Goal: Contribute content: Contribute content

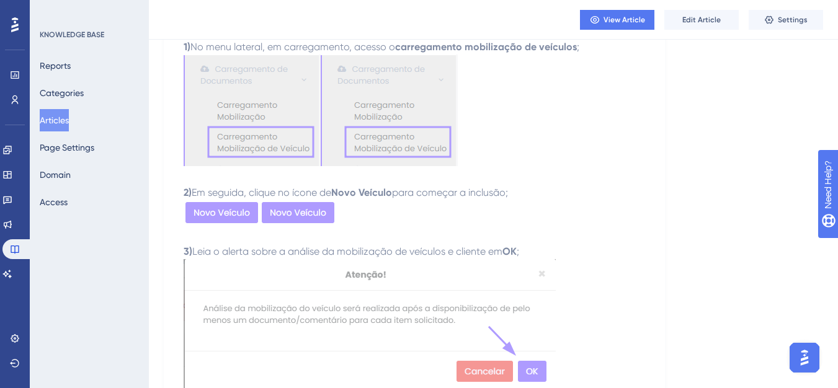
scroll to position [248, 0]
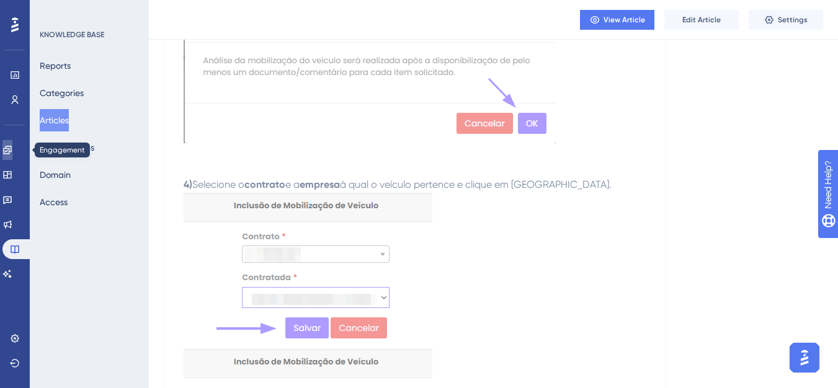
click at [8, 147] on link at bounding box center [7, 150] width 10 height 20
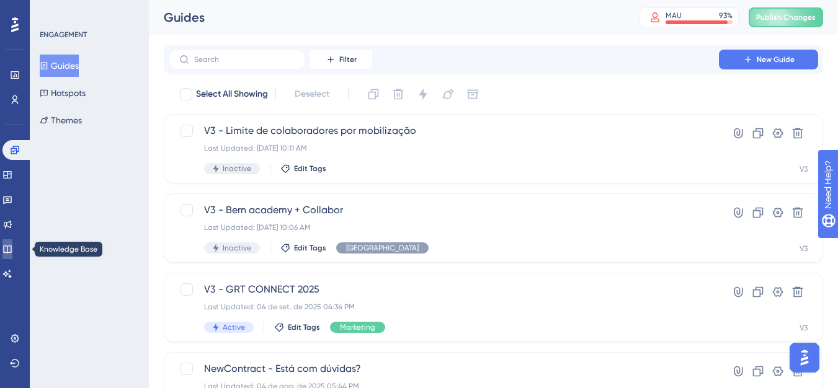
click at [12, 254] on link at bounding box center [7, 249] width 10 height 20
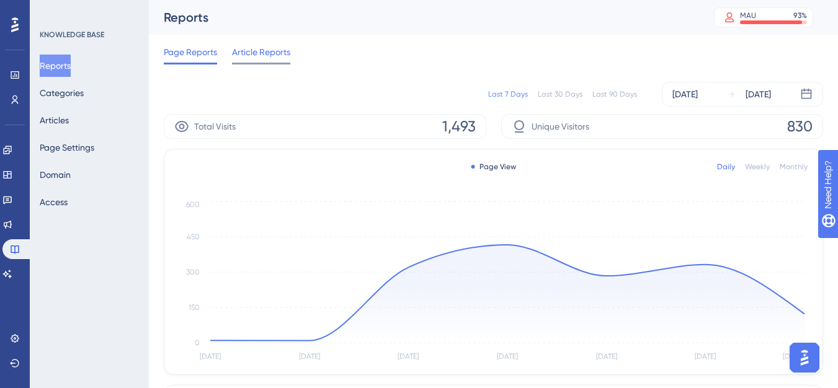
click at [250, 49] on span "Article Reports" at bounding box center [261, 52] width 58 height 15
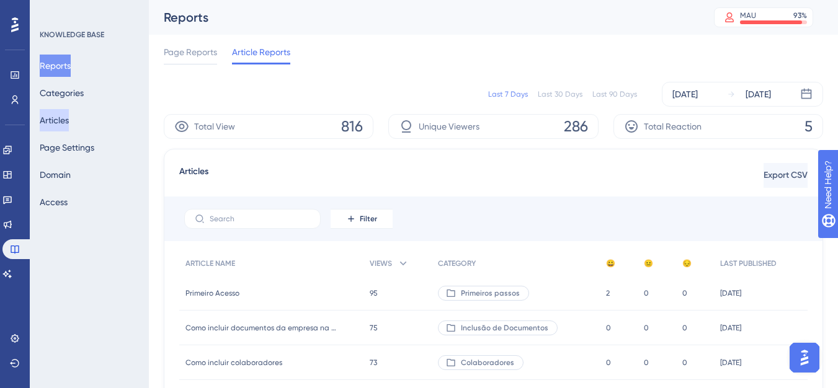
click at [64, 117] on button "Articles" at bounding box center [54, 120] width 29 height 22
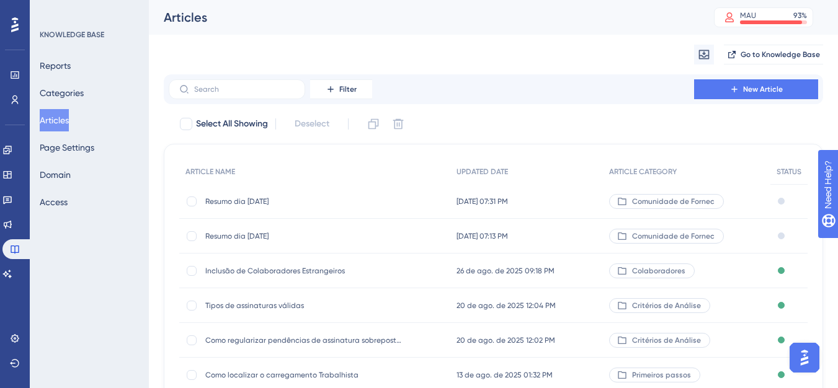
click at [765, 99] on div "Filter New Article" at bounding box center [493, 89] width 659 height 30
click at [709, 89] on button "New Article" at bounding box center [756, 89] width 124 height 20
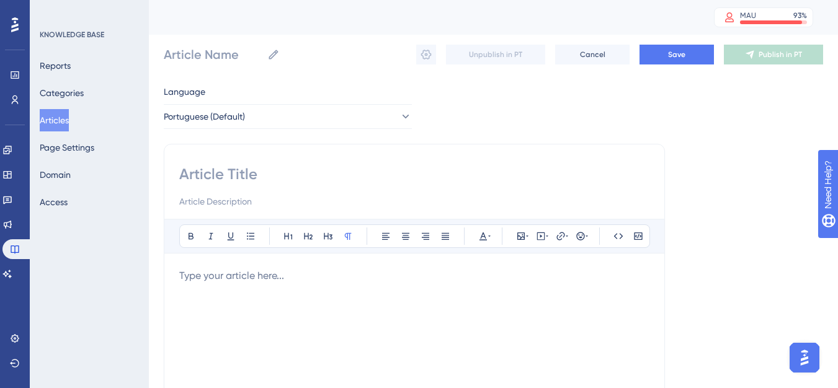
click at [208, 177] on input at bounding box center [414, 174] width 470 height 20
type input "Incluir"
type input "Incluir do"
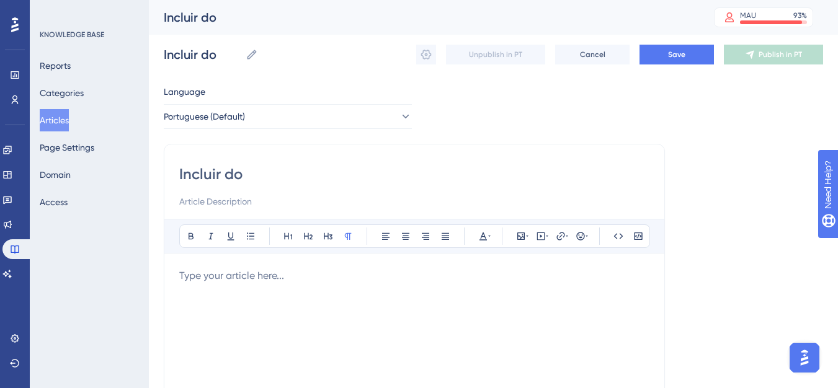
type input "Incluir dou"
type input "Incluir documentos de"
type input "Incluir documentos do"
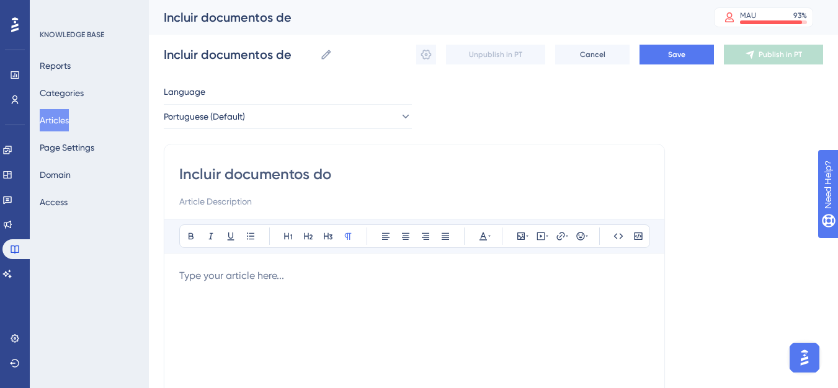
type input "Incluir documentos do"
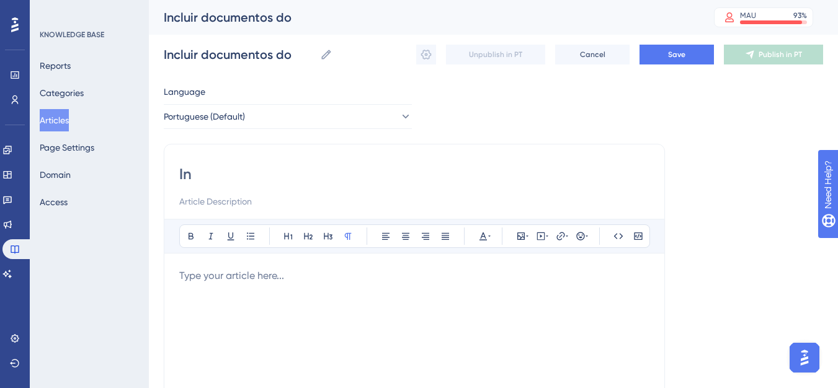
type input "I"
type input "c"
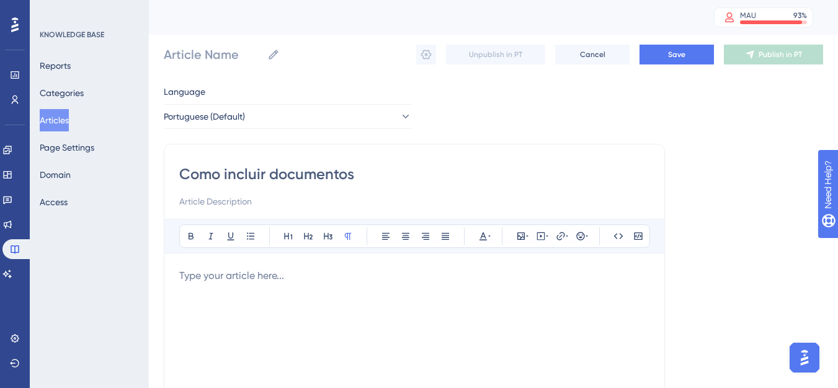
type input "Como incluir documento"
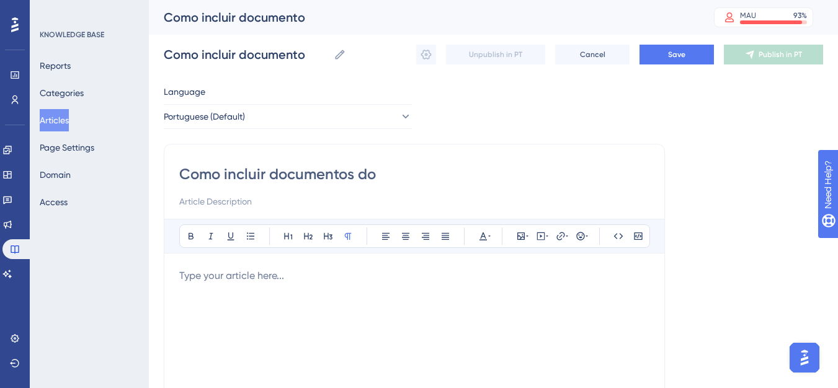
type input "Como incluir documentos do"
click at [399, 175] on input "Como incluir documentos do" at bounding box center [414, 174] width 470 height 20
type input "Como incluir documentos d"
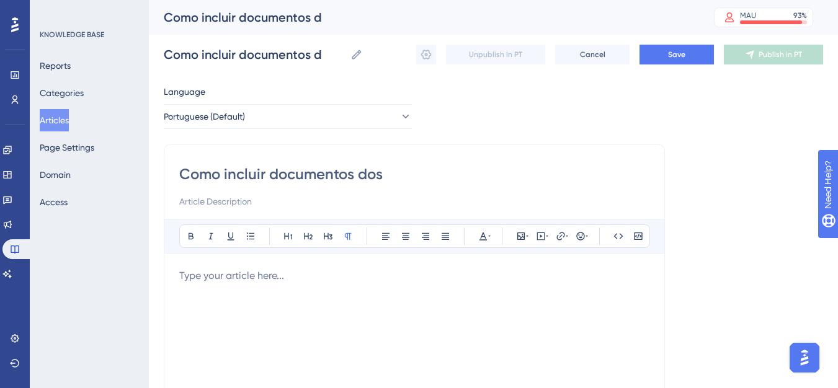
type input "Como incluir documentos dos"
type input "Como incluir documentos dos Vei"
type input "Como incluir documentos dos V"
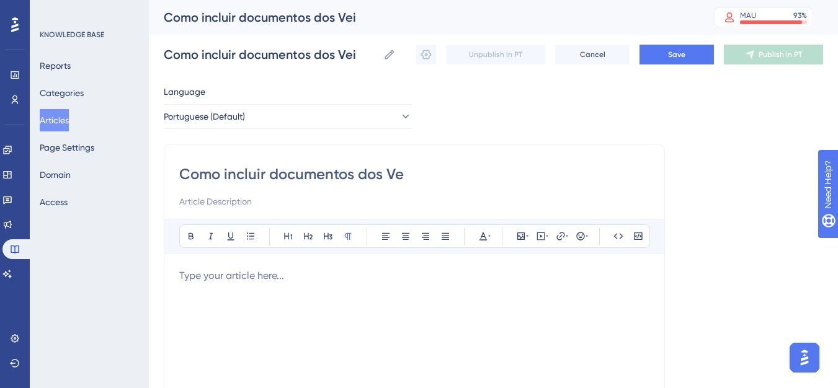
type input "Como incluir documentos dos Ve"
type input "Como incluir documentos dos"
type input "Como incluir documentos dos ve"
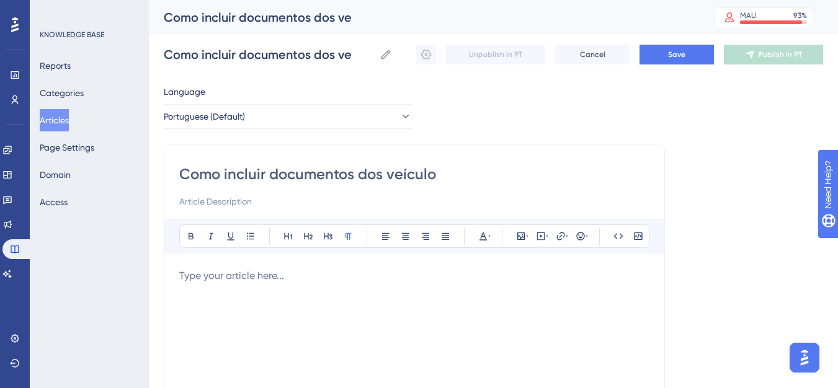
type input "Como incluir documentos dos veículos"
click at [226, 277] on p at bounding box center [414, 275] width 470 height 15
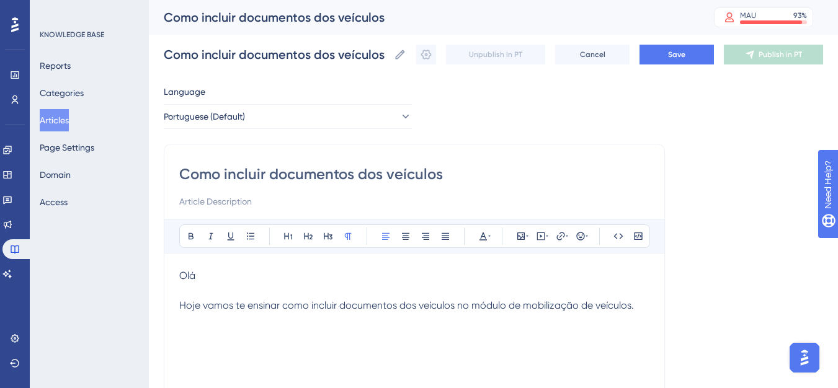
click at [224, 277] on p "Olá" at bounding box center [414, 275] width 470 height 15
click at [663, 53] on button "Save" at bounding box center [676, 55] width 74 height 20
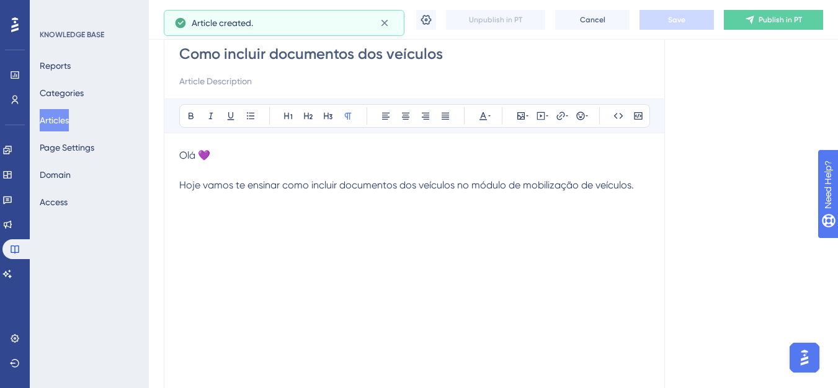
scroll to position [124, 0]
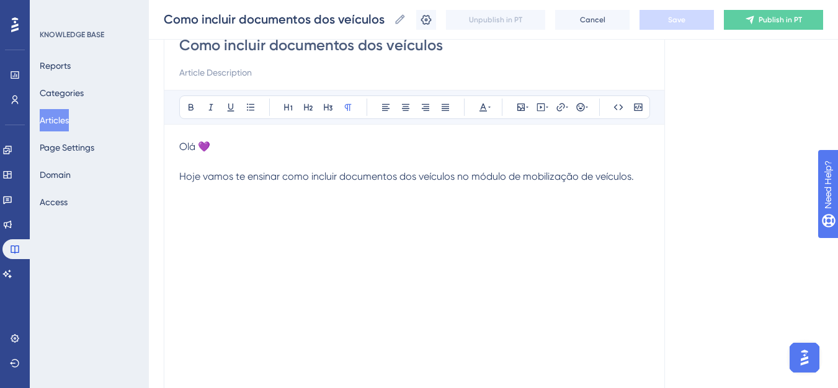
click at [285, 218] on div "Olá 💜 Hoje vamos te ensinar como incluir documentos dos veículos no módulo de m…" at bounding box center [414, 275] width 470 height 273
click at [396, 205] on p at bounding box center [414, 206] width 470 height 15
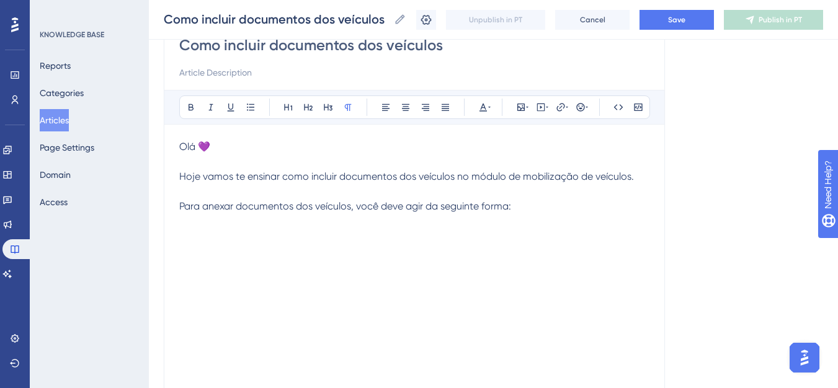
click at [314, 208] on span "Para anexar documentos dos veículos, você deve agir da seguinte forma:" at bounding box center [345, 206] width 332 height 12
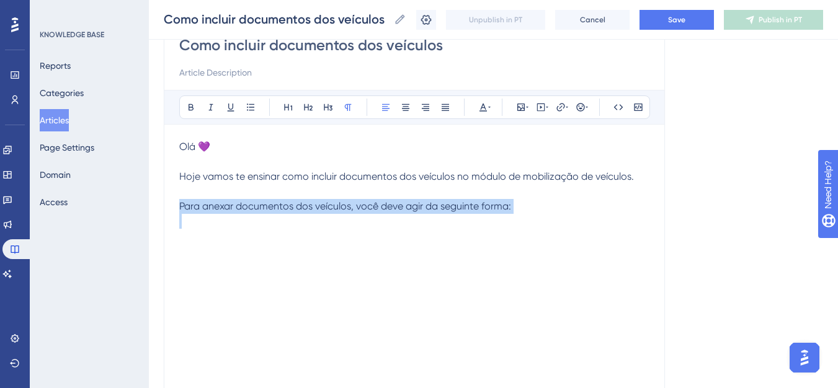
click at [314, 208] on span "Para anexar documentos dos veículos, você deve agir da seguinte forma:" at bounding box center [345, 206] width 332 height 12
click at [322, 104] on button at bounding box center [327, 107] width 17 height 17
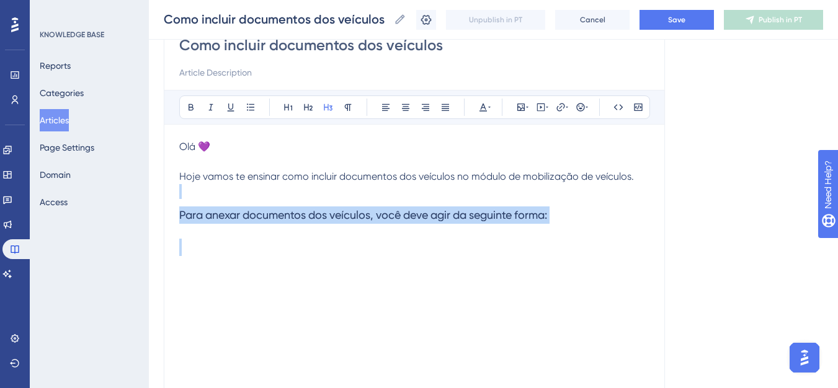
click at [448, 242] on h3 at bounding box center [414, 247] width 470 height 32
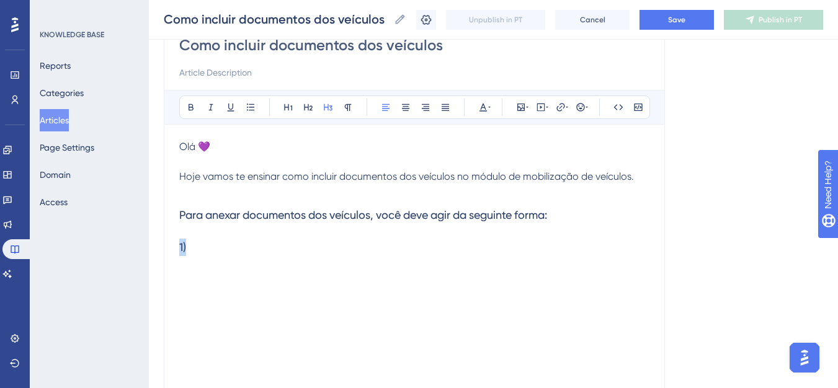
drag, startPoint x: 257, startPoint y: 246, endPoint x: 149, endPoint y: 234, distance: 108.6
click at [149, 234] on div "Performance Users Engagement Widgets Feedback Product Updates Knowledge Base AI…" at bounding box center [493, 199] width 689 height 646
click at [347, 112] on button at bounding box center [347, 107] width 17 height 17
click at [259, 252] on p at bounding box center [414, 253] width 470 height 15
click at [203, 236] on p "1)" at bounding box center [414, 238] width 470 height 15
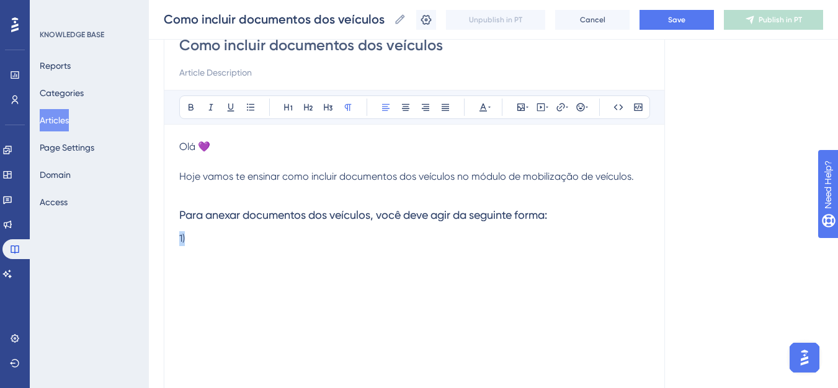
drag, startPoint x: 203, startPoint y: 236, endPoint x: 164, endPoint y: 232, distance: 39.2
click at [164, 232] on div "Como incluir documentos dos veículos Bold Italic Underline Bullet Point Heading…" at bounding box center [414, 221] width 501 height 413
click at [182, 156] on p at bounding box center [414, 161] width 470 height 15
click at [686, 32] on div "Como incluir documentos dos veículos Como incluir documentos dos veículos Unpub…" at bounding box center [493, 20] width 689 height 40
click at [680, 28] on button "Save" at bounding box center [676, 20] width 74 height 20
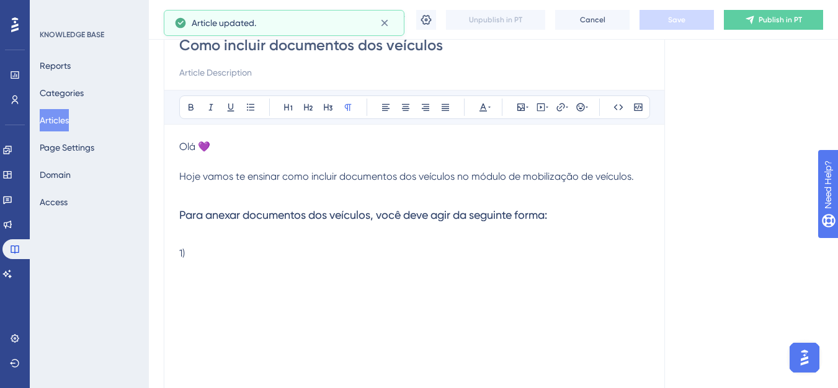
click at [62, 126] on button "Articles" at bounding box center [54, 120] width 29 height 22
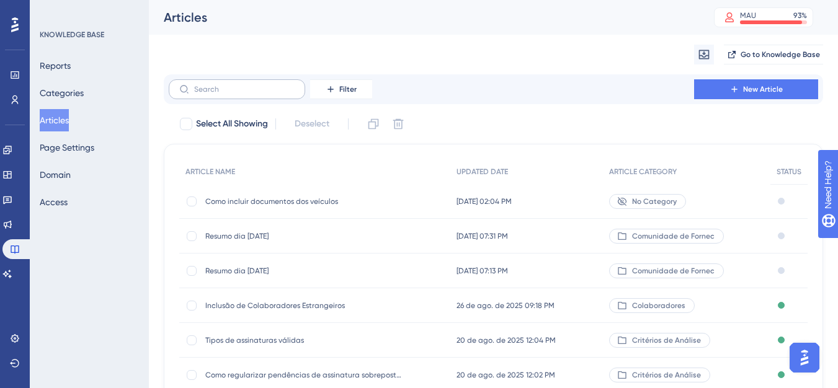
click at [257, 97] on label at bounding box center [237, 89] width 136 height 20
click at [257, 94] on input "text" at bounding box center [244, 89] width 100 height 9
paste input "Como incluir novo veículo"
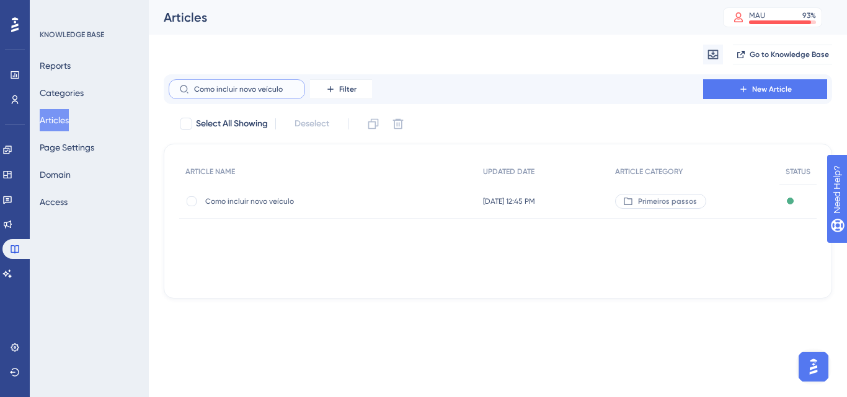
type input "Como incluir novo veículo"
click at [245, 195] on div "Como incluir novo veículo Como incluir novo veículo" at bounding box center [304, 201] width 198 height 35
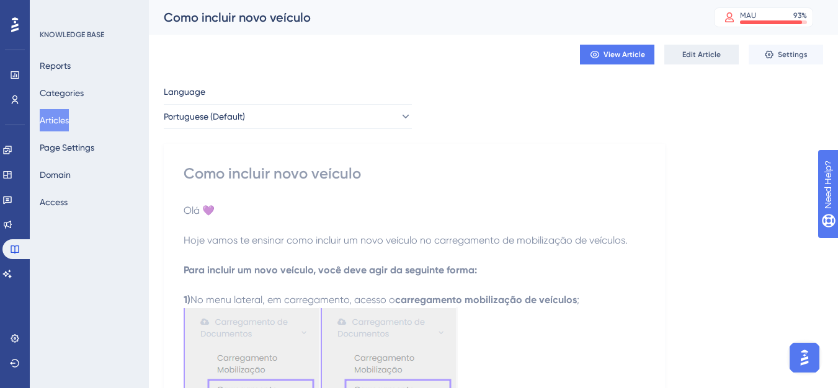
click at [694, 51] on span "Edit Article" at bounding box center [701, 55] width 38 height 10
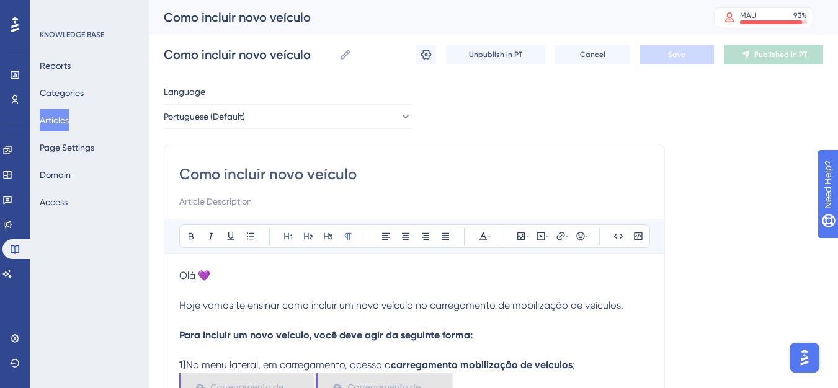
scroll to position [182, 0]
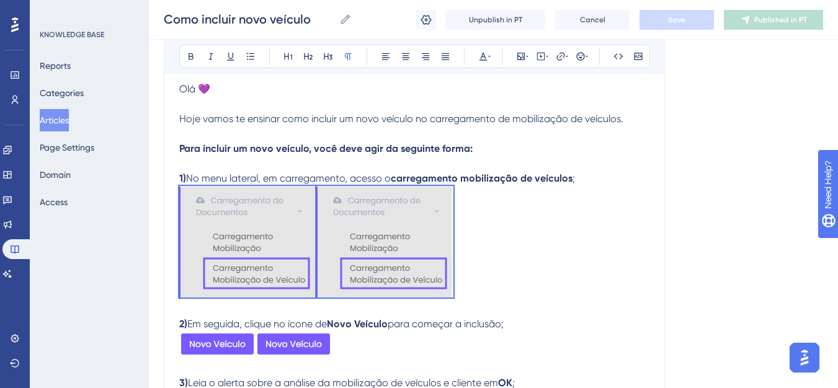
drag, startPoint x: 409, startPoint y: 187, endPoint x: 392, endPoint y: 180, distance: 18.3
click at [391, 180] on span "No menu lateral, em carregamento, acesso o" at bounding box center [288, 178] width 205 height 12
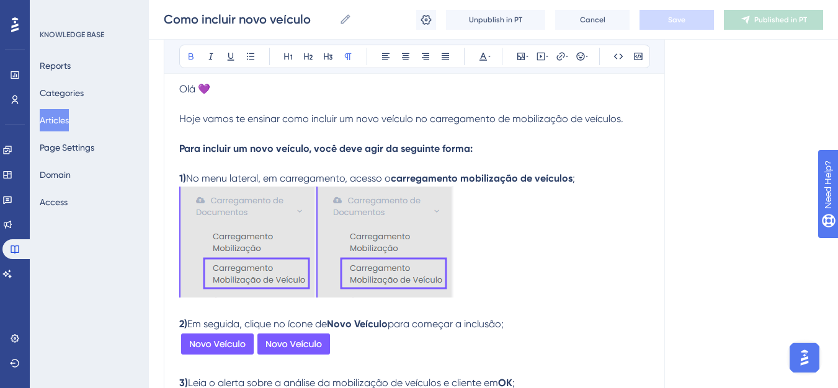
click at [400, 153] on strong "Para incluir um novo veículo, você deve agir da seguinte forma:" at bounding box center [325, 149] width 293 height 12
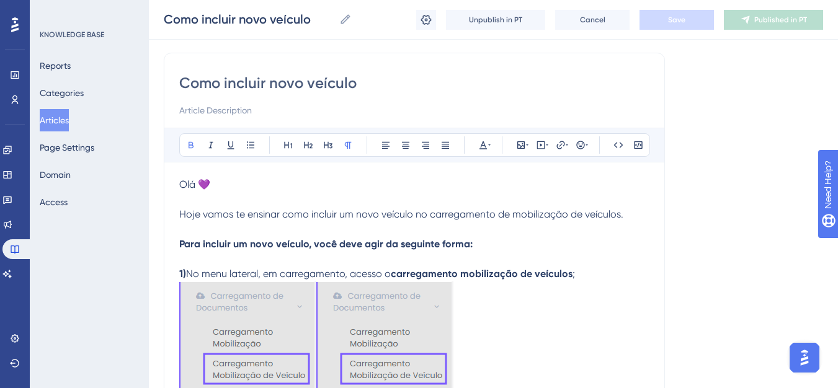
scroll to position [0, 0]
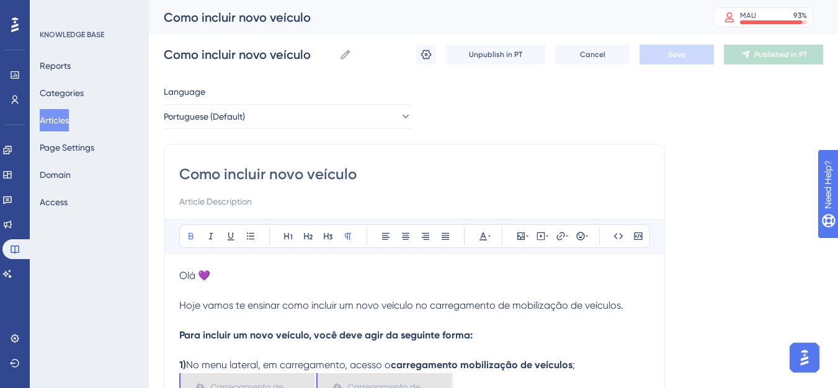
click at [61, 119] on button "Articles" at bounding box center [54, 120] width 29 height 22
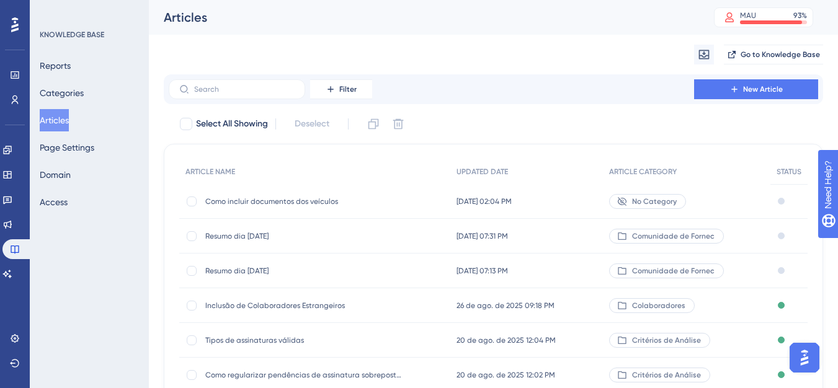
click at [268, 205] on span "Como incluir documentos dos veículos" at bounding box center [304, 202] width 198 height 10
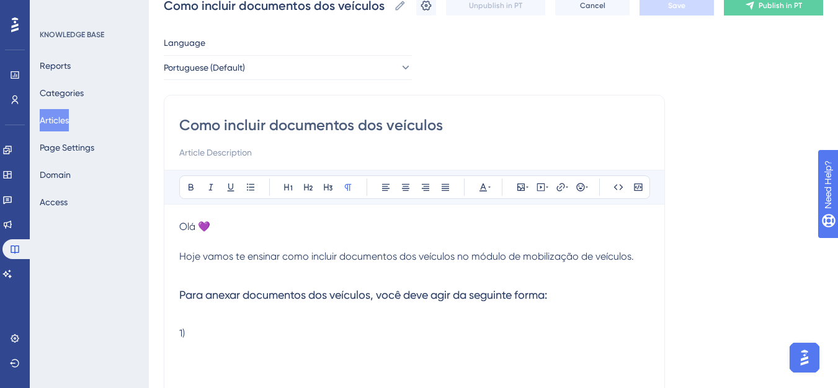
scroll to position [130, 0]
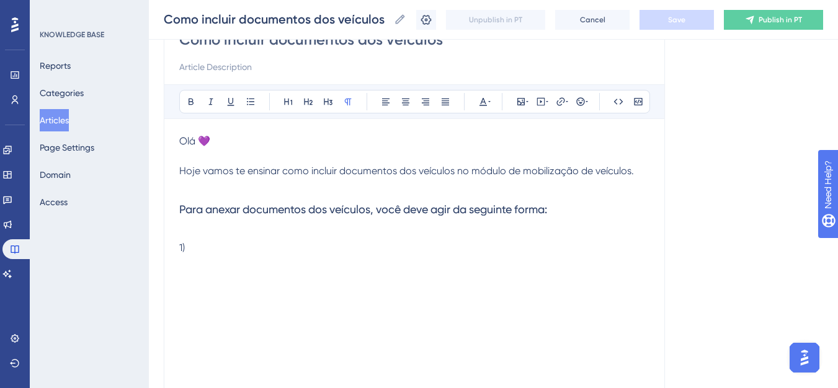
click at [297, 242] on p "1)" at bounding box center [414, 248] width 470 height 15
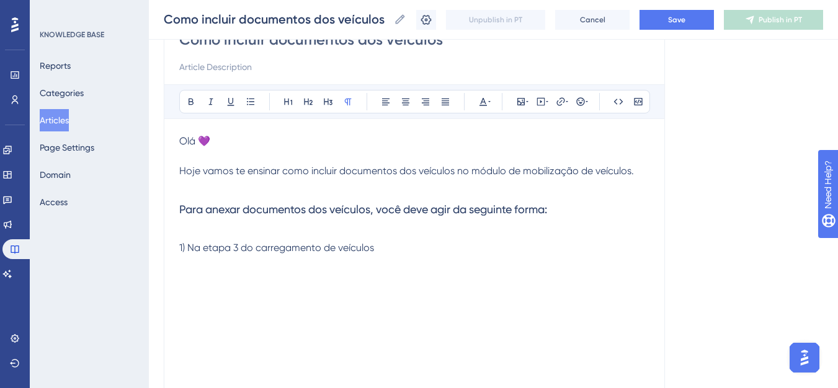
click at [311, 285] on div "Olá 💜 Hoje vamos te ensinar como incluir documentos dos veículos no módulo de m…" at bounding box center [414, 270] width 470 height 273
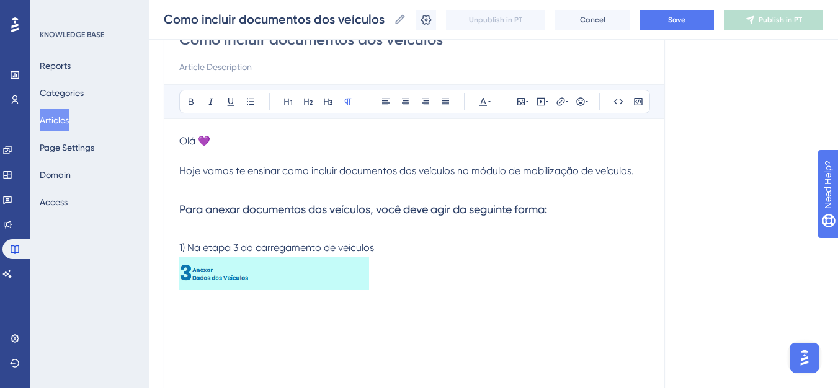
click at [181, 325] on div "Olá 💜 Hoje vamos te ensinar como incluir documentos dos veículos no módulo de m…" at bounding box center [414, 270] width 470 height 273
click at [269, 280] on img at bounding box center [274, 272] width 190 height 35
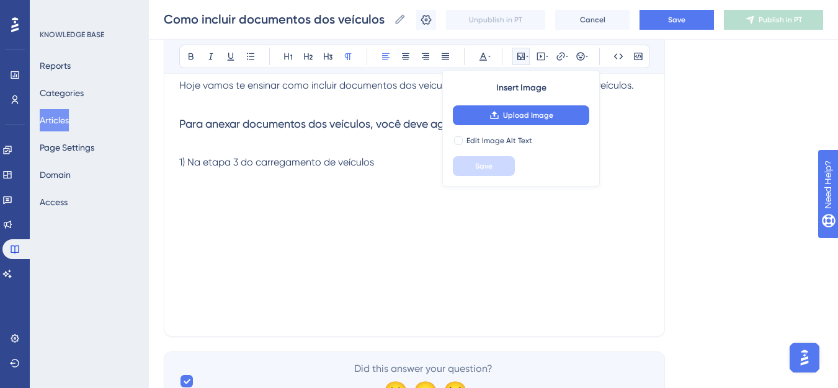
scroll to position [254, 0]
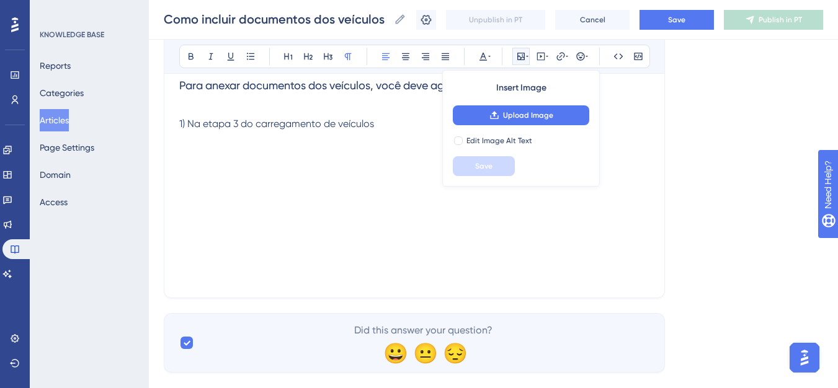
click at [806, 353] on img "Open AI Assistant Launcher" at bounding box center [804, 358] width 22 height 22
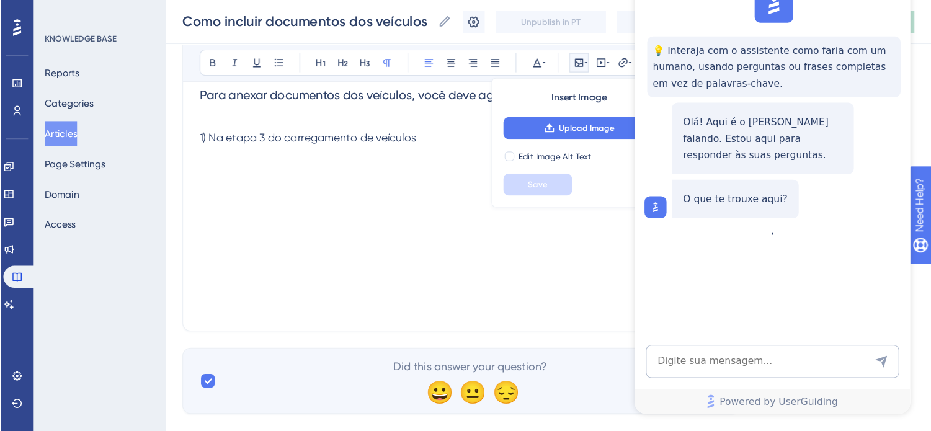
scroll to position [234, 0]
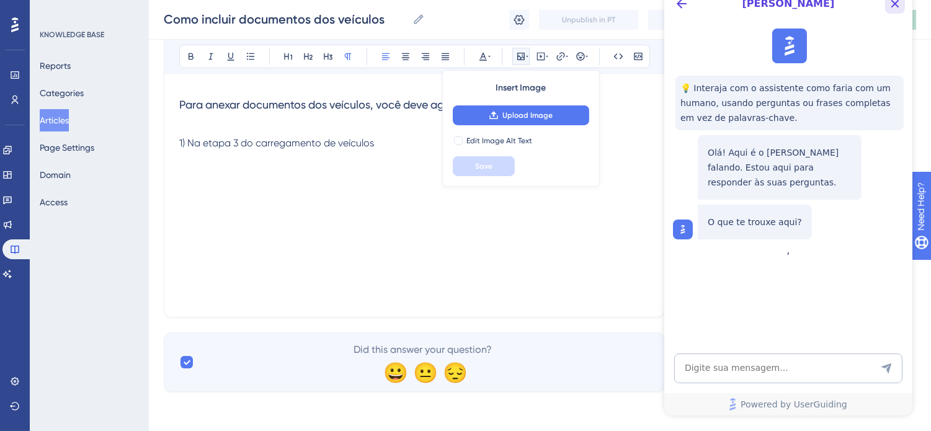
click at [837, 11] on button "Close Button" at bounding box center [894, 4] width 20 height 20
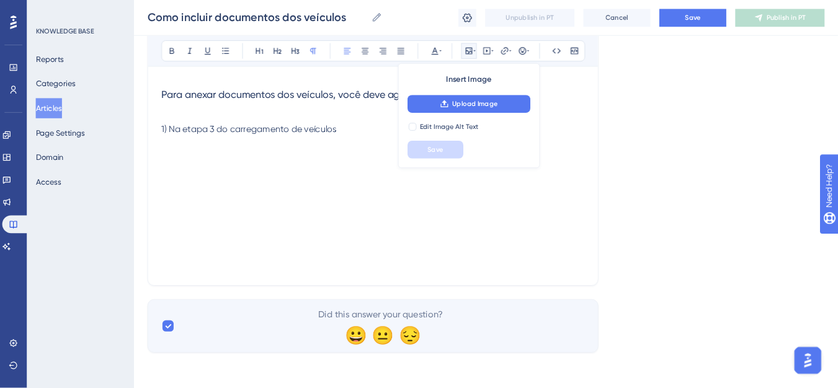
scroll to position [235, 0]
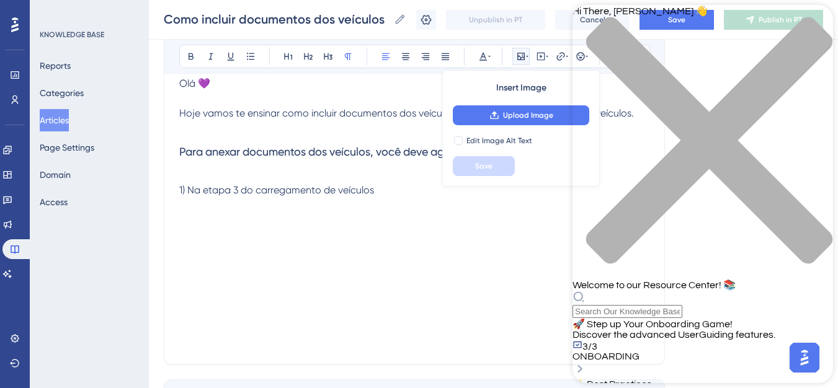
scroll to position [173, 0]
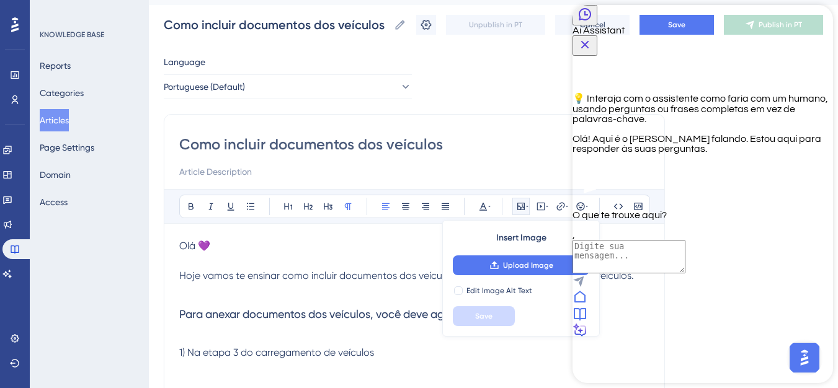
scroll to position [0, 0]
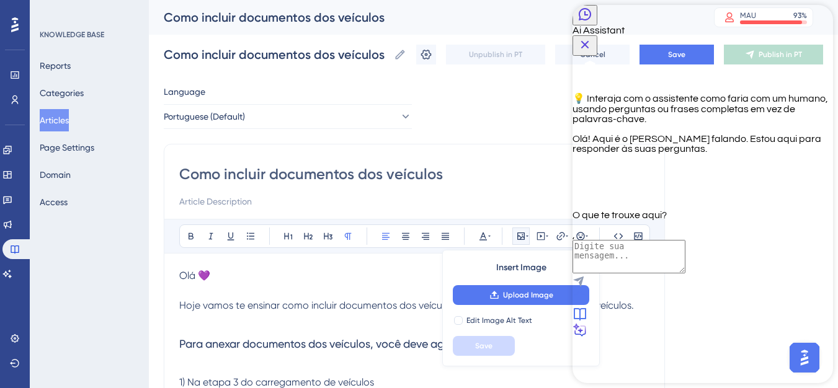
click at [597, 35] on button "Close Button" at bounding box center [584, 45] width 25 height 20
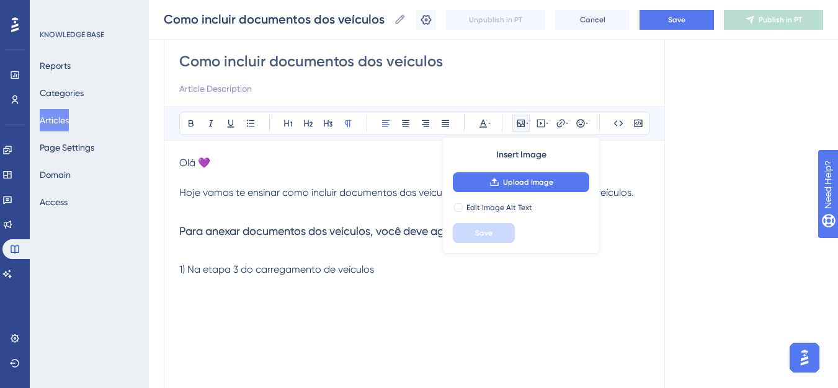
scroll to position [278, 0]
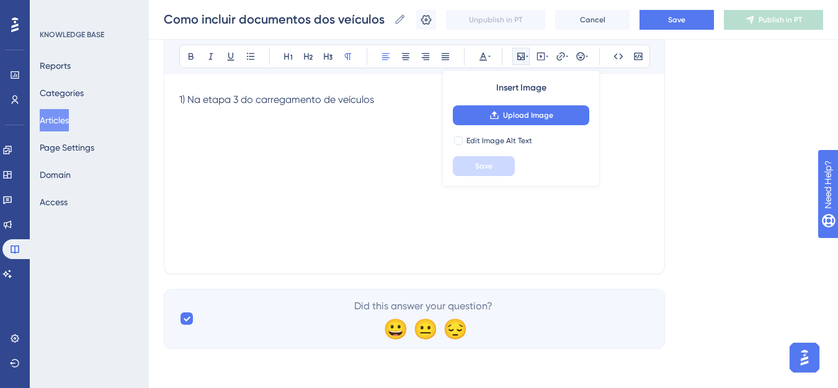
click at [307, 157] on div "Olá 💜 Hoje vamos te ensinar como incluir documentos dos veículos no módulo de m…" at bounding box center [414, 122] width 470 height 273
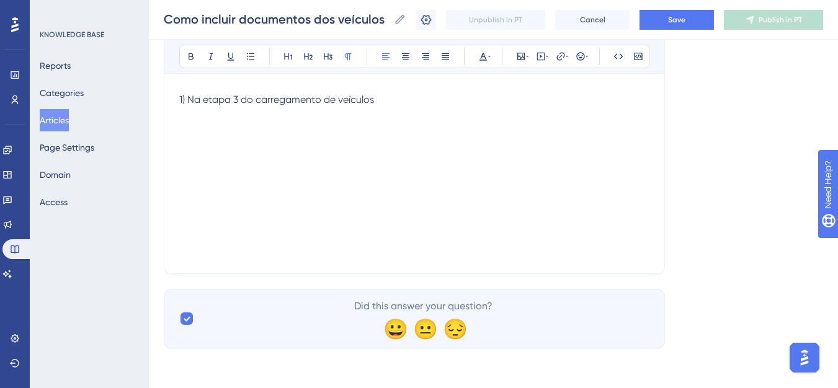
click at [280, 135] on div "Olá 💜 Hoje vamos te ensinar como incluir documentos dos veículos no módulo de m…" at bounding box center [414, 122] width 470 height 273
click at [229, 133] on div "Olá 💜 Hoje vamos te ensinar como incluir documentos dos veículos no módulo de m…" at bounding box center [414, 122] width 470 height 273
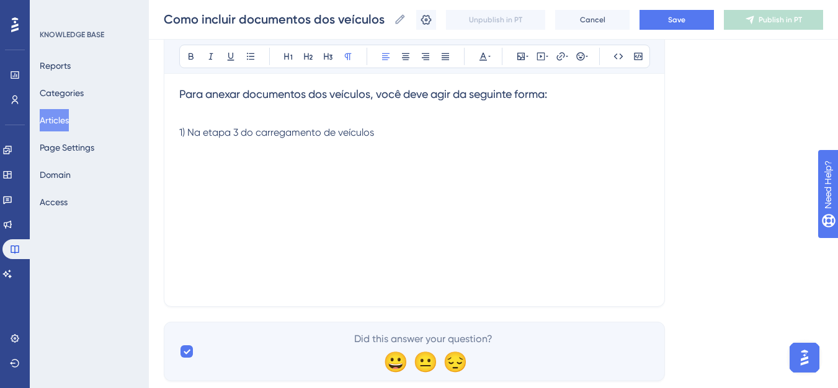
scroll to position [216, 0]
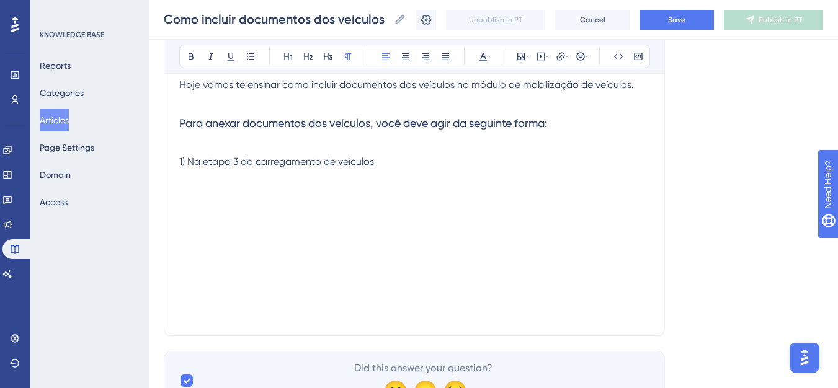
click at [396, 153] on p at bounding box center [414, 146] width 470 height 15
click at [392, 163] on p "1) Na etapa 3 do carregamento de veículos" at bounding box center [414, 161] width 470 height 15
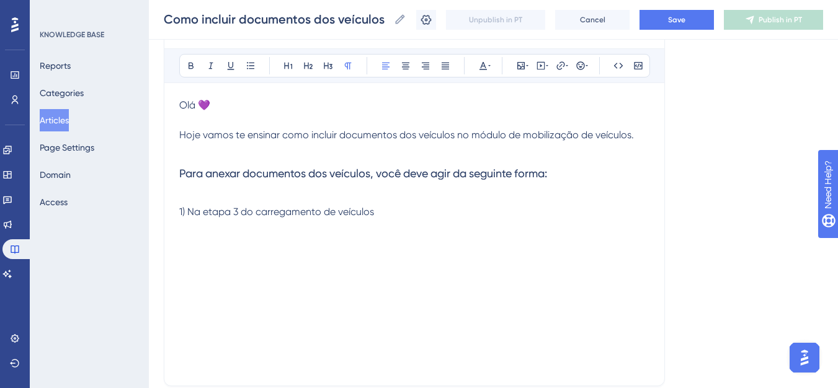
scroll to position [154, 0]
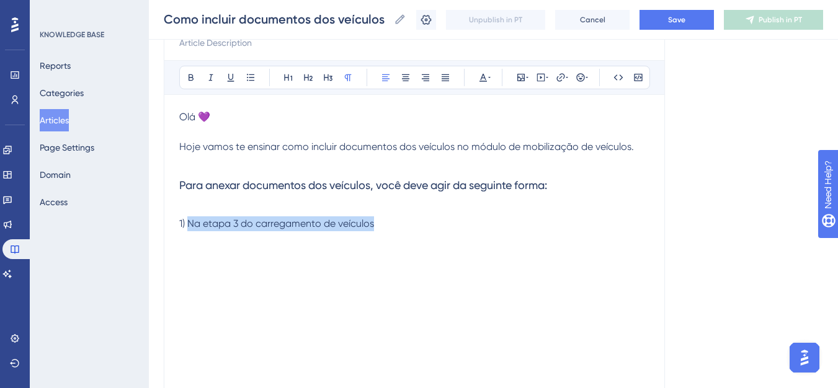
drag, startPoint x: 383, startPoint y: 224, endPoint x: 188, endPoint y: 221, distance: 194.1
click at [188, 221] on p "1) Na etapa 3 do carregamento de veículos" at bounding box center [414, 223] width 470 height 15
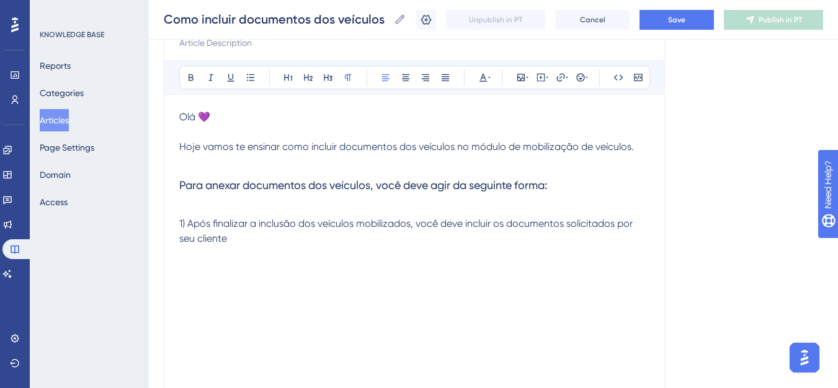
click at [188, 221] on span "1) Após finalizar a inclusão dos veículos mobilizados, você deve incluir os doc…" at bounding box center [407, 231] width 456 height 27
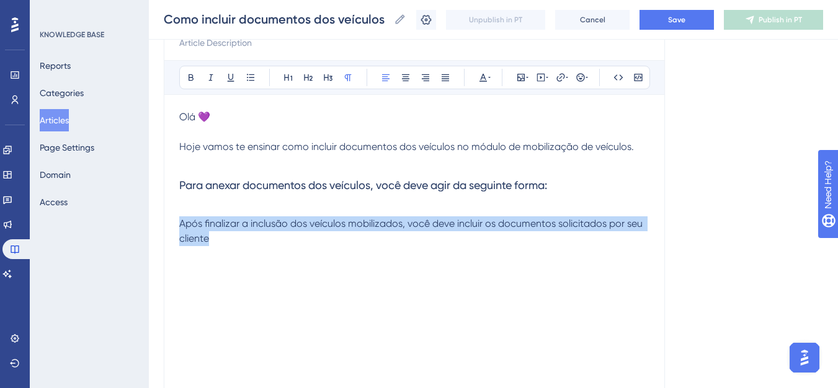
drag, startPoint x: 215, startPoint y: 238, endPoint x: 182, endPoint y: 221, distance: 36.9
click at [182, 221] on p "Após finalizar a inclusão dos veículos mobilizados, você deve incluir os docume…" at bounding box center [414, 231] width 470 height 30
copy span "Após finalizar a inclusão dos veículos mobilizados, você deve incluir os docume…"
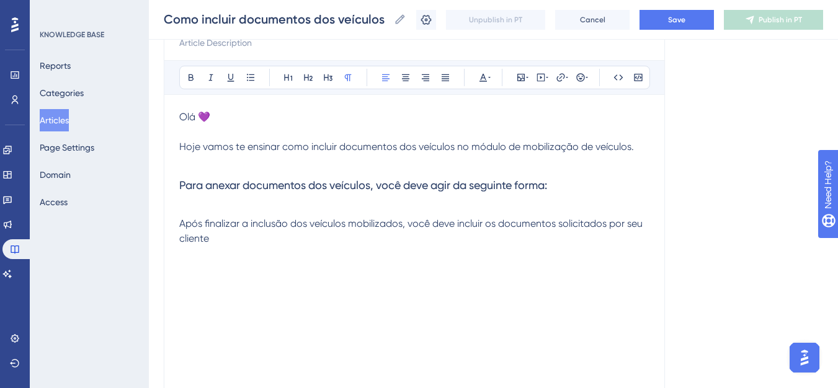
click at [186, 159] on p at bounding box center [414, 161] width 470 height 15
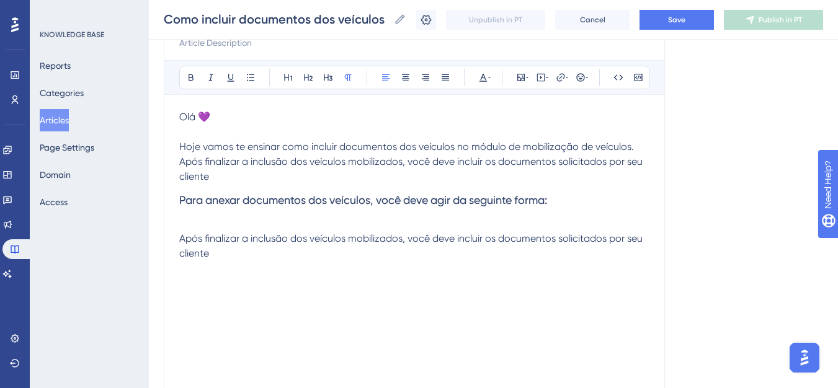
click at [182, 158] on span "Após finalizar a inclusão dos veículos mobilizados, você deve incluir os docume…" at bounding box center [412, 169] width 466 height 27
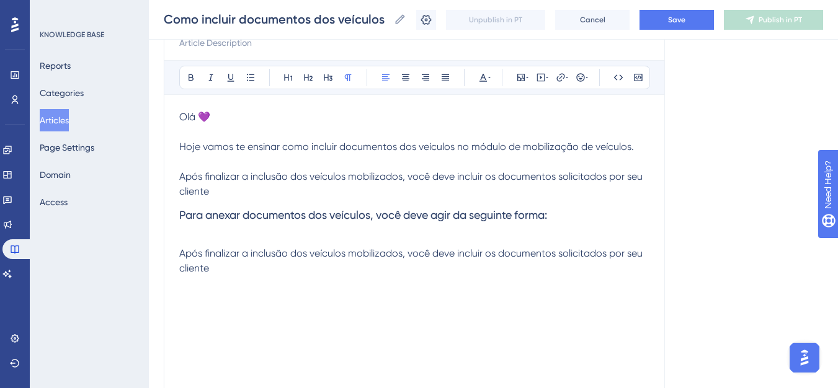
click at [218, 190] on p "Após finalizar a inclusão dos veículos mobilizados, você deve incluir os docume…" at bounding box center [414, 184] width 470 height 30
drag, startPoint x: 451, startPoint y: 180, endPoint x: 434, endPoint y: 180, distance: 17.4
click at [434, 180] on span "Após finalizar a inclusão dos veículos mobilizados, você deve incluir os docume…" at bounding box center [412, 183] width 466 height 27
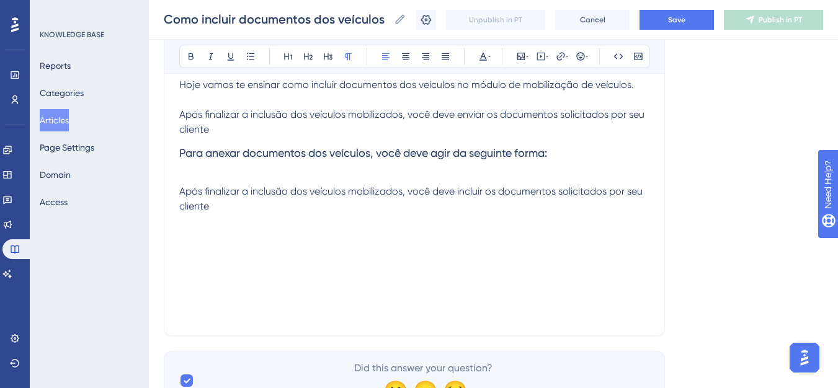
drag, startPoint x: 247, startPoint y: 215, endPoint x: 179, endPoint y: 199, distance: 69.3
click at [247, 215] on div "Olá 💜 Hoje vamos te ensinar como incluir documentos dos veículos no módulo de m…" at bounding box center [414, 184] width 470 height 273
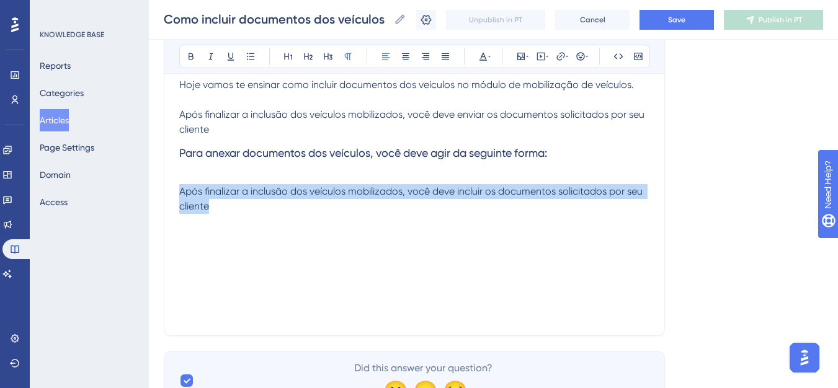
drag, startPoint x: 179, startPoint y: 199, endPoint x: 179, endPoint y: 192, distance: 7.4
click at [179, 192] on p "Após finalizar a inclusão dos veículos mobilizados, você deve incluir os docume…" at bounding box center [414, 199] width 470 height 30
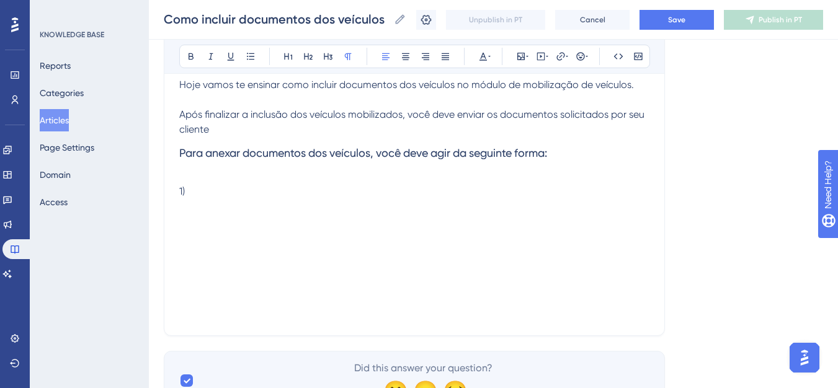
click at [223, 132] on p "Após finalizar a inclusão dos veículos mobilizados, você deve enviar os documen…" at bounding box center [414, 122] width 470 height 30
click at [202, 188] on p "1)" at bounding box center [414, 191] width 470 height 15
click at [312, 224] on div "Olá 💜 Hoje vamos te ensinar como incluir documentos dos veículos no módulo de m…" at bounding box center [414, 184] width 470 height 273
click at [431, 184] on p at bounding box center [414, 176] width 470 height 15
click at [431, 187] on p "1) Acesse a etapa 3 da mobilização de veículos" at bounding box center [414, 191] width 470 height 15
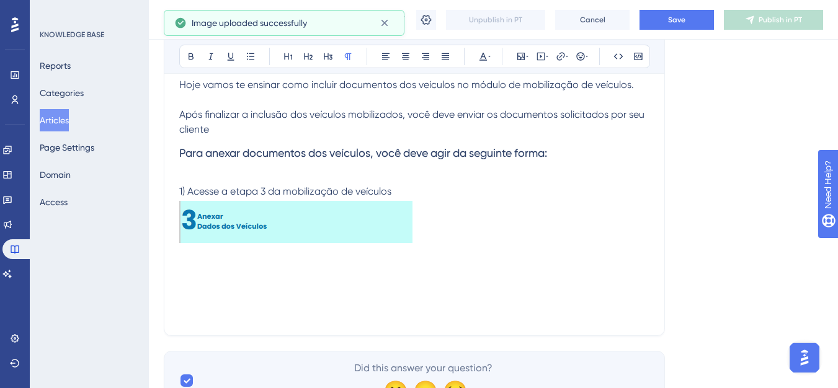
click at [392, 224] on img at bounding box center [295, 221] width 233 height 44
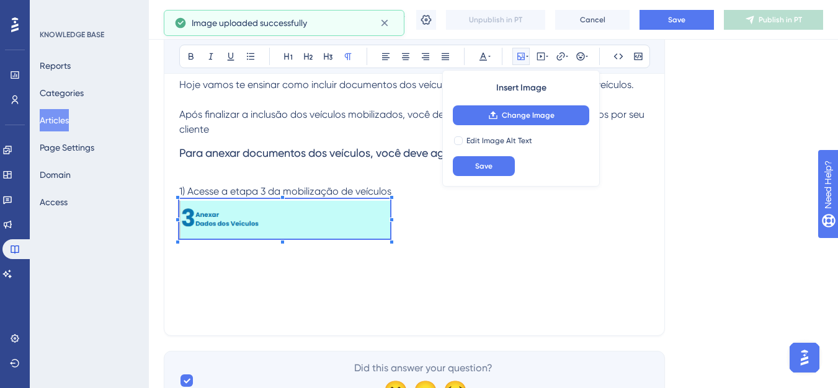
click at [391, 244] on div at bounding box center [391, 242] width 4 height 4
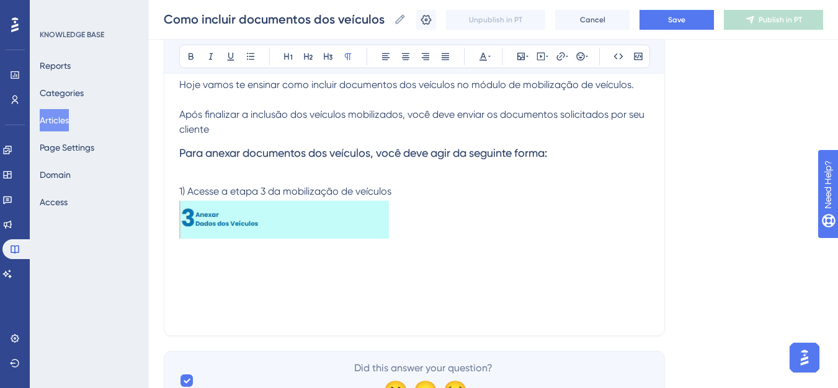
click at [422, 244] on div "Olá 💜 Hoje vamos te ensinar como incluir documentos dos veículos no módulo de m…" at bounding box center [414, 184] width 470 height 273
drag, startPoint x: 187, startPoint y: 187, endPoint x: 169, endPoint y: 187, distance: 18.0
click at [169, 187] on div "Como incluir documentos dos veículos Bold Italic Underline Bullet Point Heading…" at bounding box center [414, 129] width 501 height 413
click at [193, 60] on icon at bounding box center [191, 56] width 10 height 10
click at [435, 192] on p "1) Acesse a etapa 3 da mobilização de veículos" at bounding box center [414, 191] width 470 height 15
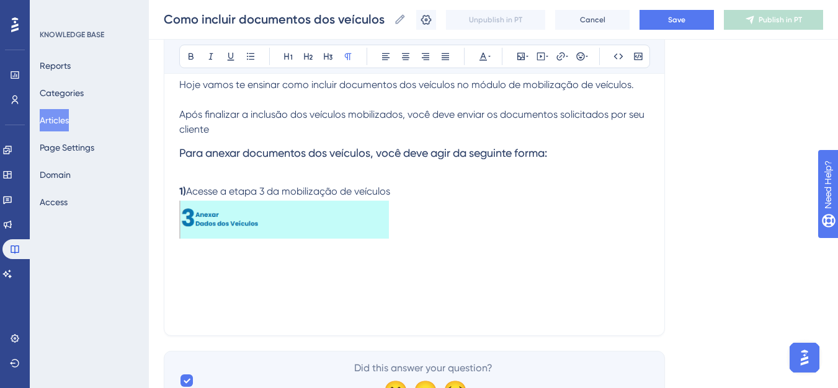
click at [433, 239] on p at bounding box center [414, 221] width 470 height 44
click at [209, 172] on p at bounding box center [414, 176] width 470 height 15
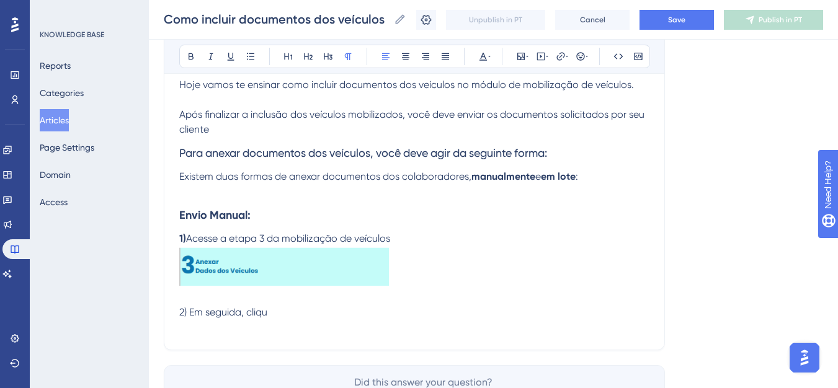
click at [182, 182] on p "Existem duas formas de anexar documentos dos colaboradores, manualmente e em lo…" at bounding box center [414, 176] width 470 height 15
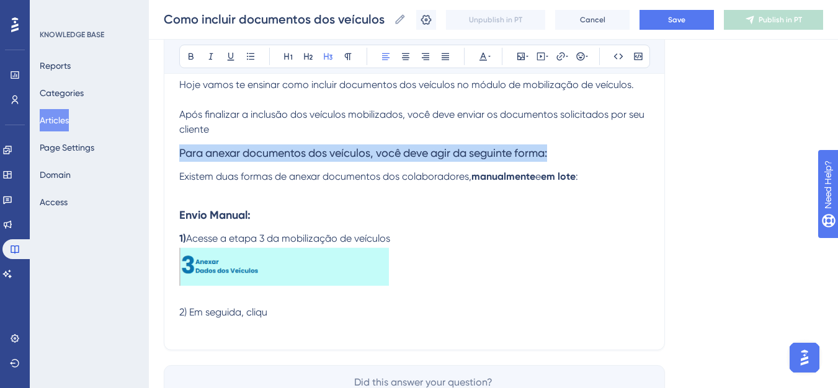
drag, startPoint x: 549, startPoint y: 147, endPoint x: 169, endPoint y: 153, distance: 380.1
click at [169, 153] on div "Como incluir documentos dos veículos Bold Italic Underline Bullet Point Heading…" at bounding box center [414, 136] width 501 height 427
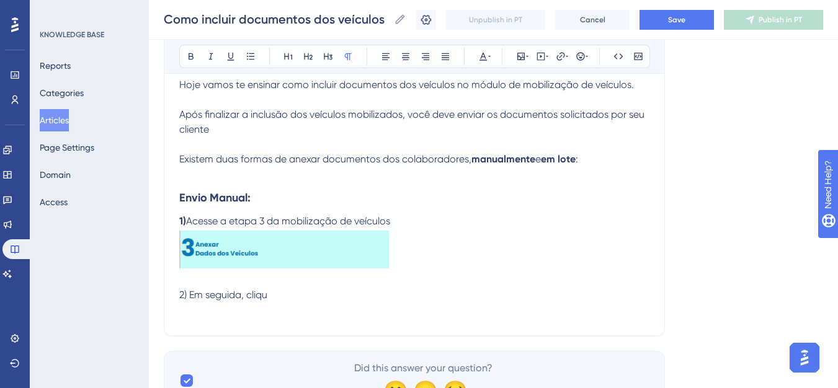
drag, startPoint x: 178, startPoint y: 161, endPoint x: 403, endPoint y: 158, distance: 225.1
click at [403, 158] on div "Como incluir documentos dos veículos Bold Italic Underline Bullet Point Heading…" at bounding box center [414, 129] width 501 height 413
click at [357, 162] on span "Existem duas formas de anexar documentos dos colaboradores," at bounding box center [325, 159] width 292 height 12
drag, startPoint x: 467, startPoint y: 157, endPoint x: 404, endPoint y: 163, distance: 63.5
click at [404, 163] on span "Existem duas formas de anexar documentos dos colaboradores," at bounding box center [325, 159] width 292 height 12
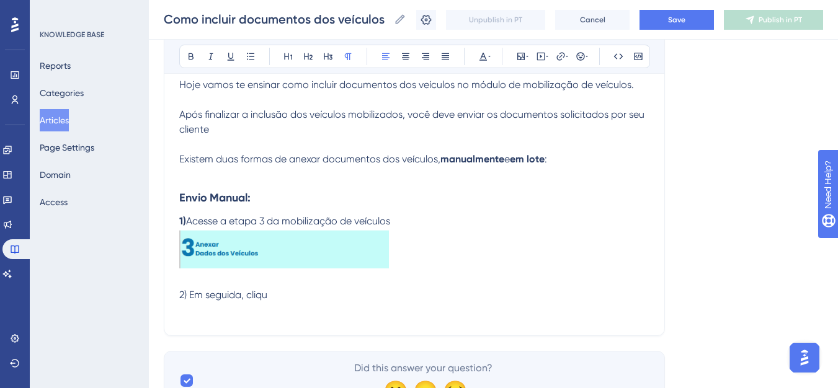
click at [290, 300] on p "2) Em seguida, cliqu" at bounding box center [414, 295] width 470 height 15
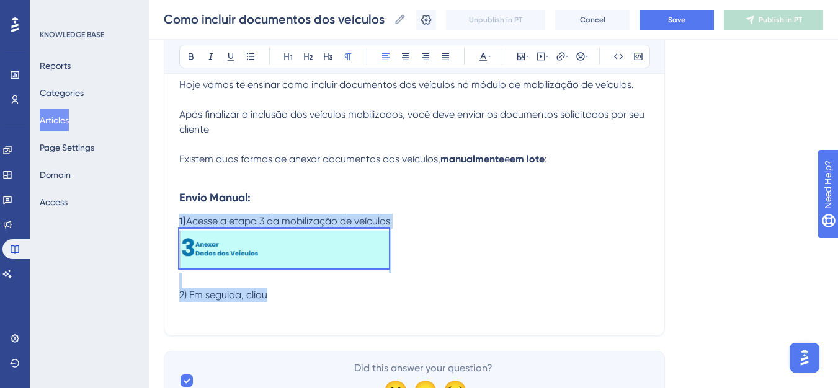
drag, startPoint x: 286, startPoint y: 301, endPoint x: 169, endPoint y: 224, distance: 139.6
click at [169, 224] on div "Como incluir documentos dos veículos Bold Italic Underline Bullet Point Heading…" at bounding box center [414, 129] width 501 height 413
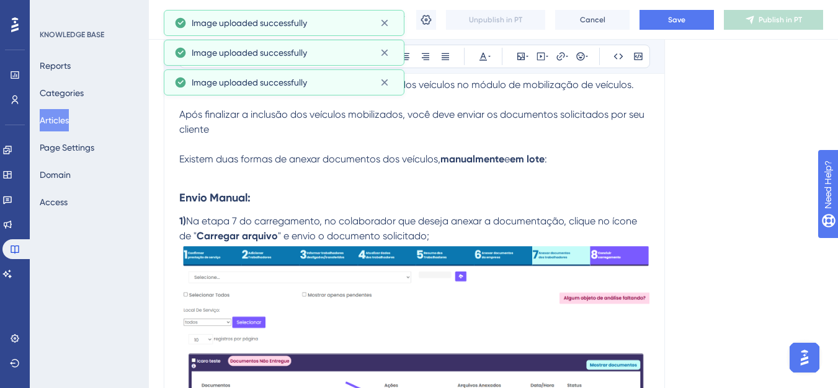
click at [240, 220] on span "Na etapa 7 do carregamento, no colaborador que deseja anexar a documentação, cl…" at bounding box center [409, 228] width 460 height 27
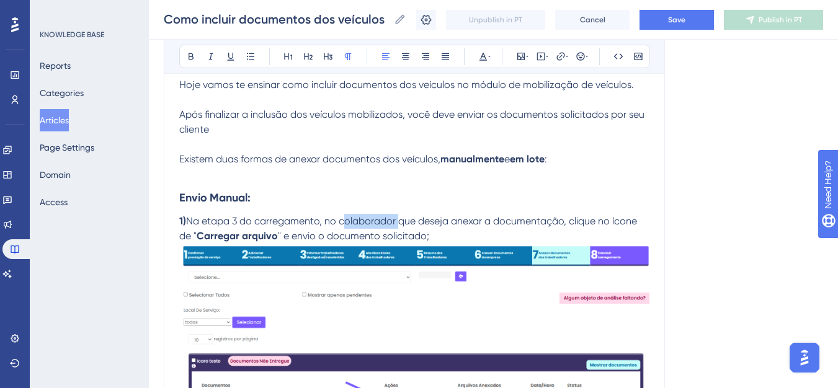
drag, startPoint x: 397, startPoint y: 223, endPoint x: 342, endPoint y: 221, distance: 55.9
click at [342, 221] on span "Na etapa 3 do carregamento, no colaborador que deseja anexar a documentação, cl…" at bounding box center [409, 228] width 460 height 27
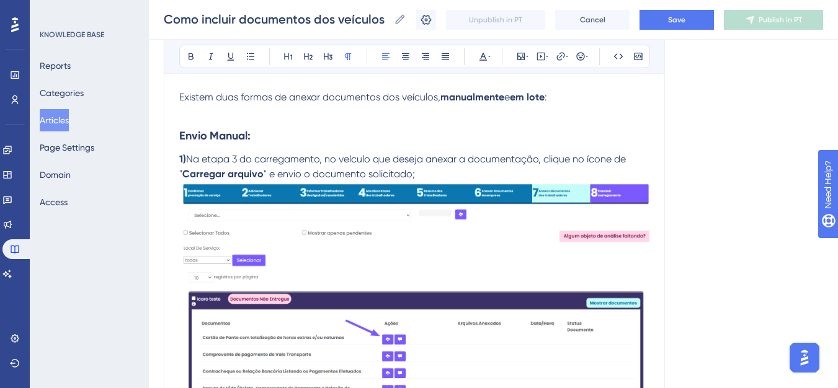
scroll to position [340, 0]
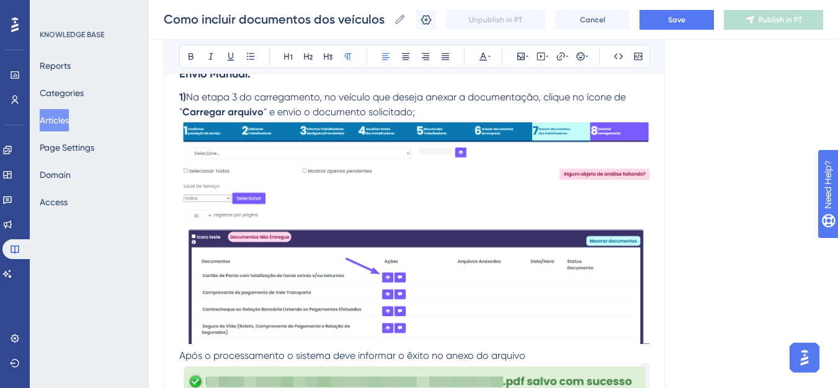
click at [333, 201] on img at bounding box center [414, 232] width 470 height 224
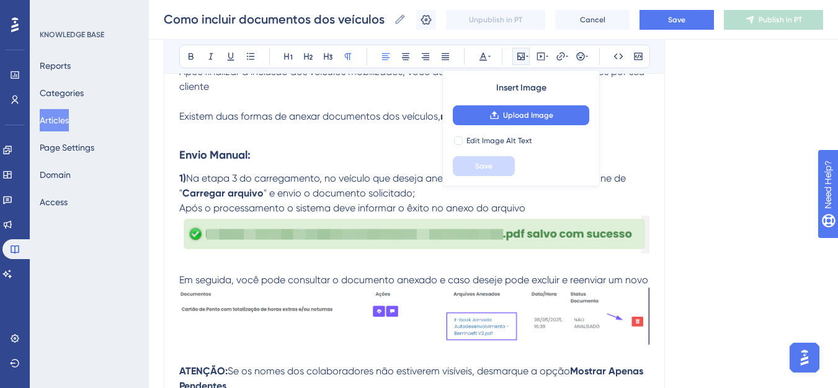
scroll to position [278, 0]
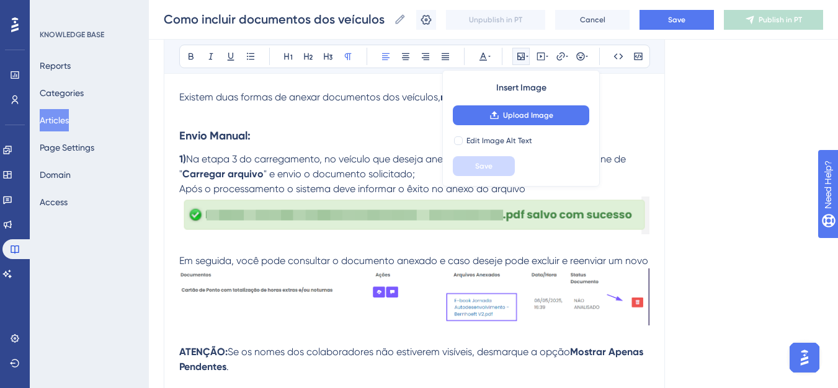
click at [421, 279] on img at bounding box center [414, 296] width 470 height 57
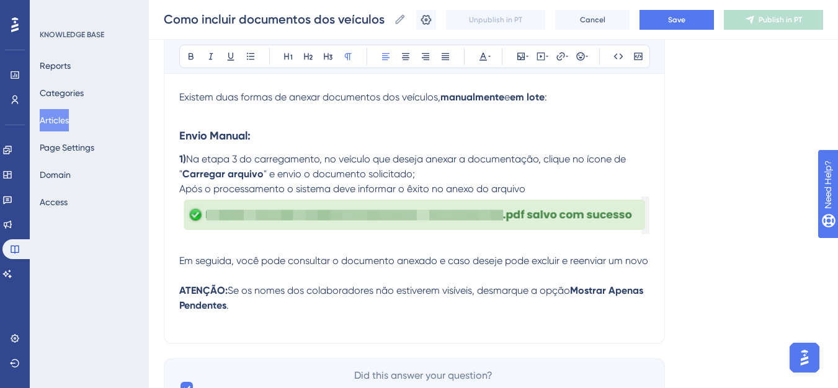
click at [262, 320] on p at bounding box center [414, 320] width 470 height 15
click at [265, 304] on p "ATENÇÃO: Se os nomes dos colaboradores não estiverem visíveis, desmarque a opçã…" at bounding box center [414, 298] width 470 height 30
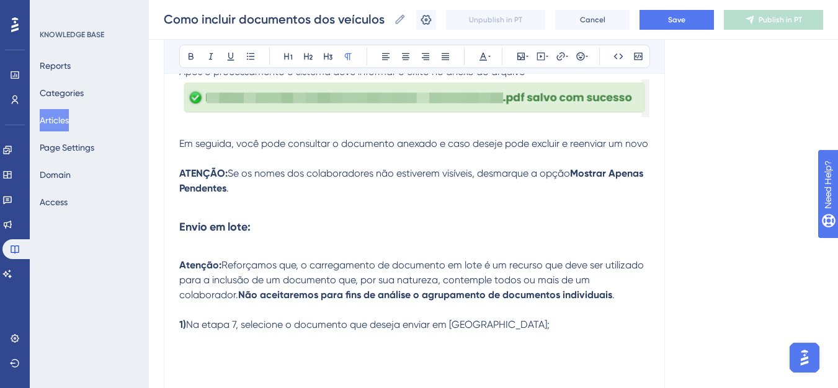
scroll to position [392, 0]
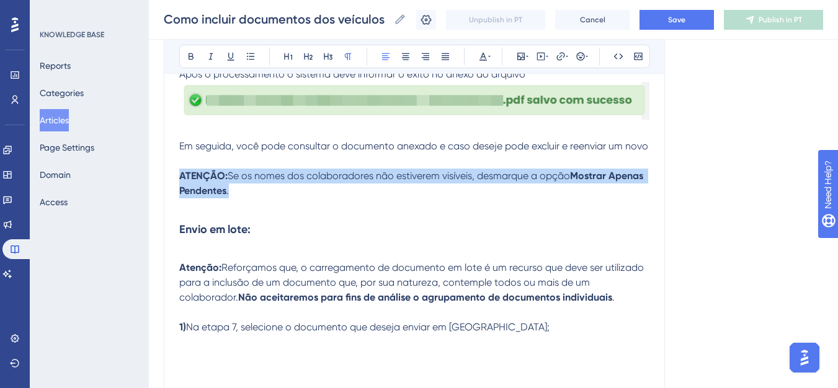
drag, startPoint x: 254, startPoint y: 191, endPoint x: 163, endPoint y: 174, distance: 92.1
click at [163, 174] on div "Performance Users Engagement Widgets Feedback Product Updates Knowledge Base AI…" at bounding box center [493, 197] width 689 height 1179
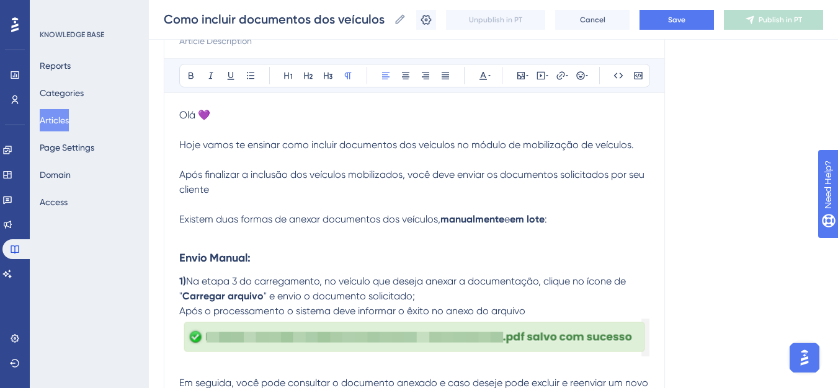
scroll to position [144, 0]
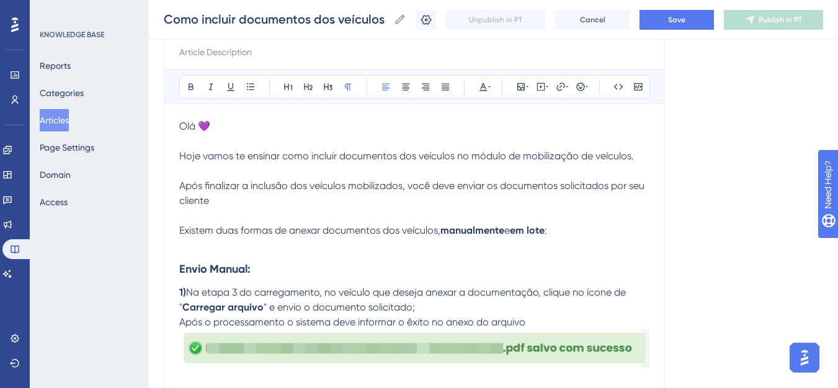
click at [639, 294] on p "1) Na etapa 3 do carregamento, no veículo que deseja anexar a documentação, cli…" at bounding box center [414, 300] width 470 height 30
click at [515, 308] on p "1) Na etapa 3 do carregamento, no veículo que deseja anexar a documentação, cli…" at bounding box center [414, 300] width 470 height 30
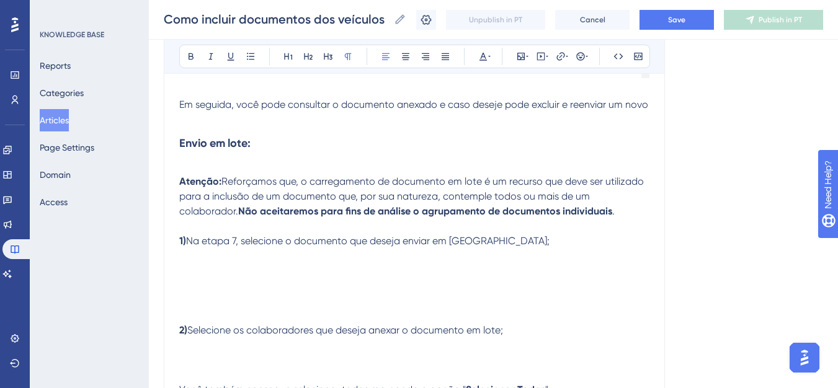
scroll to position [454, 0]
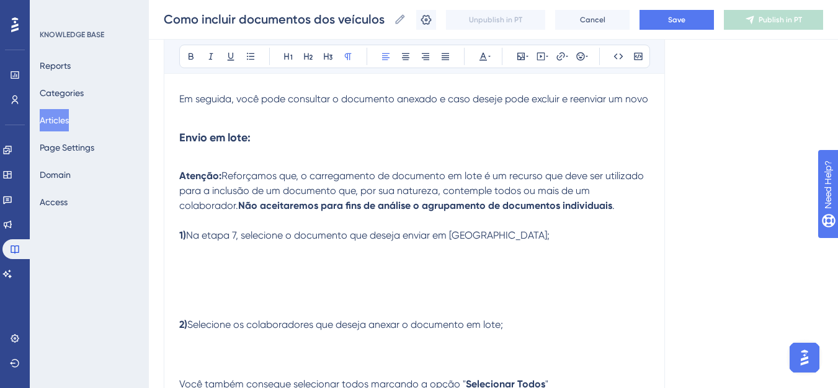
click at [203, 164] on p at bounding box center [414, 161] width 470 height 15
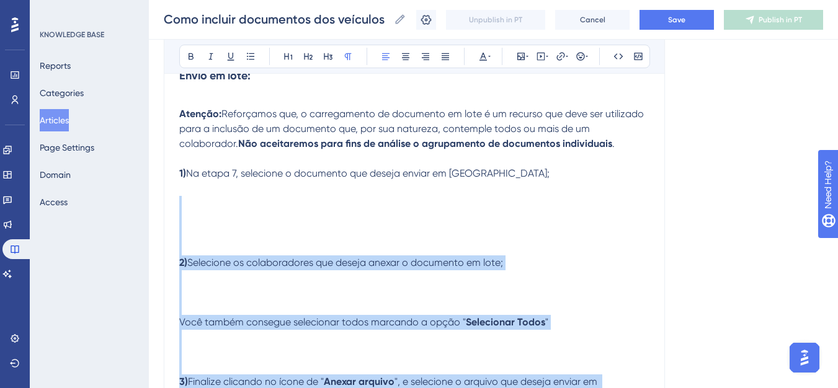
scroll to position [392, 0]
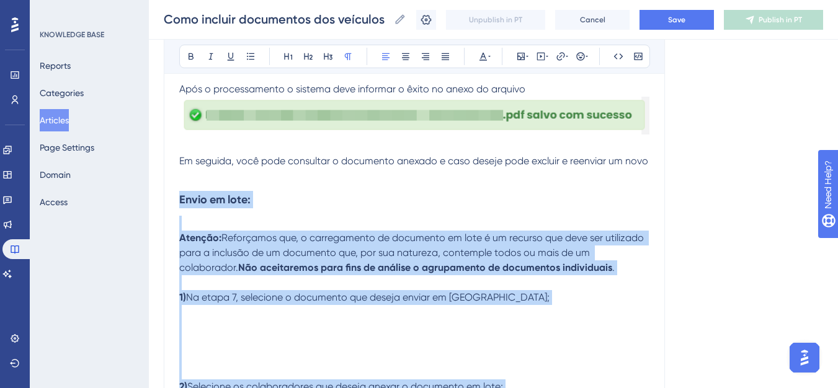
drag, startPoint x: 528, startPoint y: 324, endPoint x: 177, endPoint y: 190, distance: 375.8
click at [177, 190] on div "Como incluir documentos dos veículos Bold Italic Underline Bullet Point Heading…" at bounding box center [414, 204] width 501 height 916
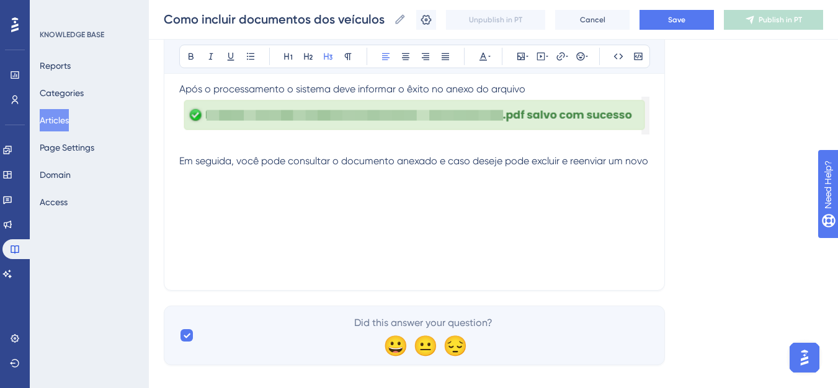
click at [215, 207] on h3 at bounding box center [414, 200] width 470 height 32
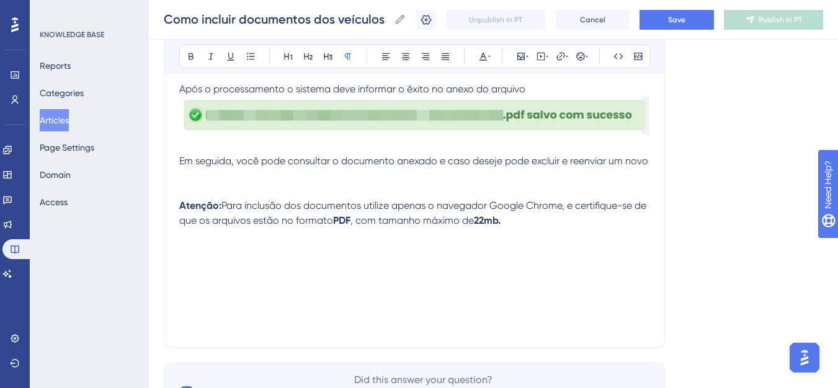
click at [283, 201] on span "Para inclusão dos documentos utilize apenas o navegador Google Chrome, e certif…" at bounding box center [413, 213] width 469 height 27
click at [246, 293] on p at bounding box center [414, 303] width 470 height 30
click at [244, 308] on p at bounding box center [414, 303] width 470 height 30
click at [239, 324] on p at bounding box center [414, 324] width 470 height 15
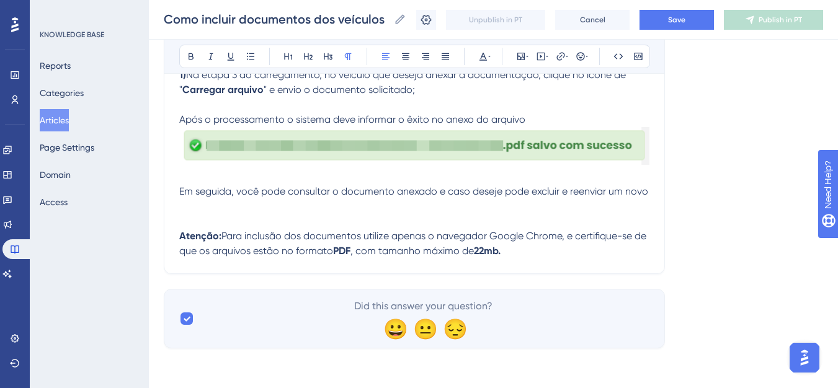
scroll to position [362, 0]
click at [212, 212] on p at bounding box center [414, 206] width 470 height 15
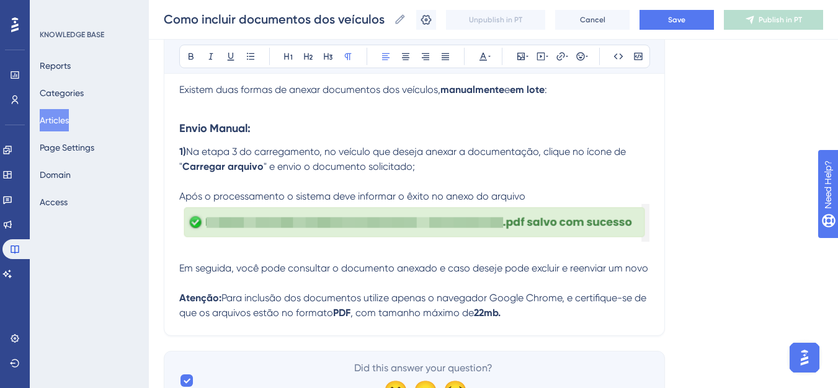
scroll to position [223, 0]
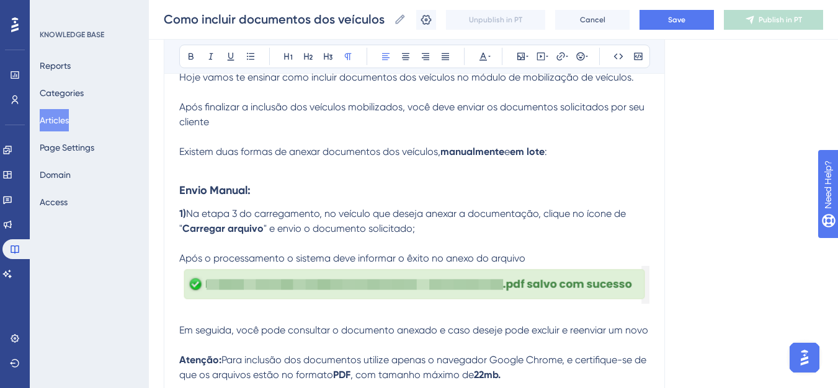
drag, startPoint x: 565, startPoint y: 155, endPoint x: 177, endPoint y: 151, distance: 388.8
click at [177, 151] on div "Como incluir documentos dos veículos Bold Italic Underline Bullet Point Heading…" at bounding box center [414, 157] width 501 height 482
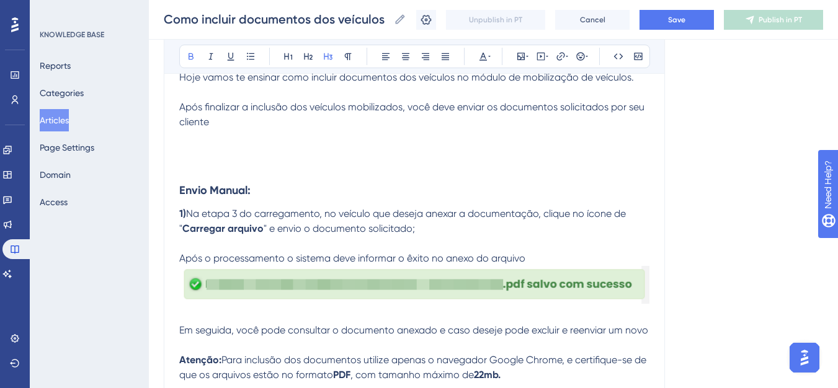
drag, startPoint x: 267, startPoint y: 192, endPoint x: 161, endPoint y: 190, distance: 106.7
click at [161, 190] on div "Performance Users Engagement Widgets Feedback Product Updates Knowledge Base AI…" at bounding box center [493, 134] width 689 height 715
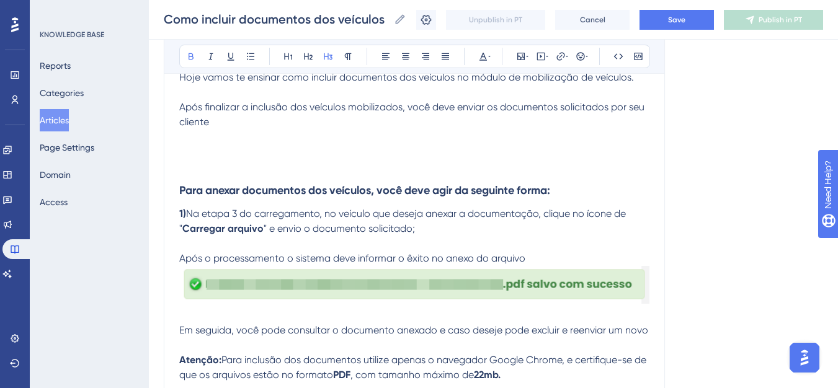
click at [212, 176] on h3 "Para anexar documentos dos veículos, você deve agir da seguinte forma:" at bounding box center [414, 190] width 470 height 32
click at [215, 167] on p at bounding box center [414, 166] width 470 height 15
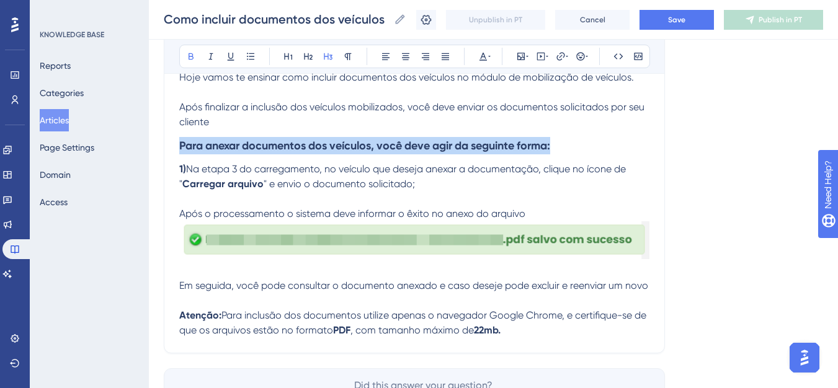
drag, startPoint x: 568, startPoint y: 149, endPoint x: 149, endPoint y: 156, distance: 419.2
click at [149, 156] on div "Performance Users Engagement Widgets Feedback Product Updates Knowledge Base AI…" at bounding box center [493, 112] width 689 height 671
click at [347, 60] on icon at bounding box center [348, 56] width 7 height 7
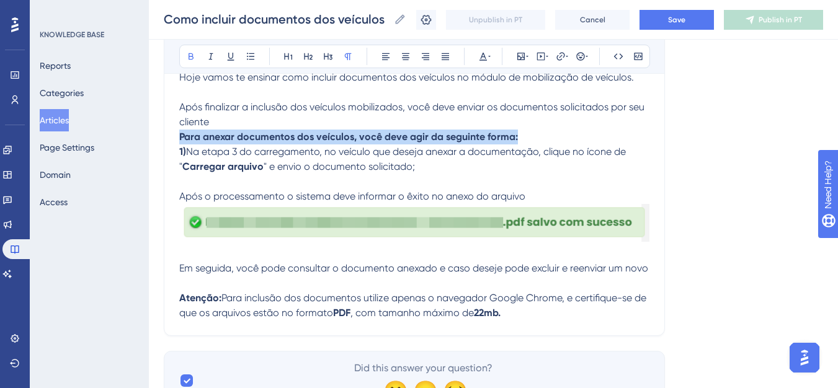
click at [265, 118] on p "Após finalizar a inclusão dos veículos mobilizados, você deve enviar os documen…" at bounding box center [414, 115] width 470 height 30
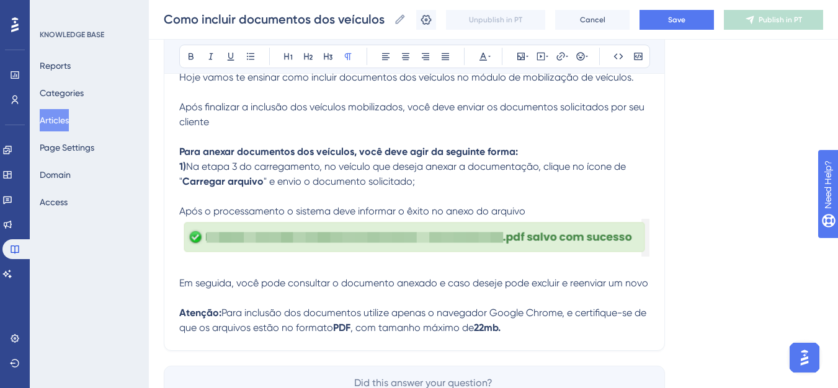
click at [521, 151] on p "Para anexar documentos dos veículos, você deve agir da seguinte forma:" at bounding box center [414, 151] width 470 height 15
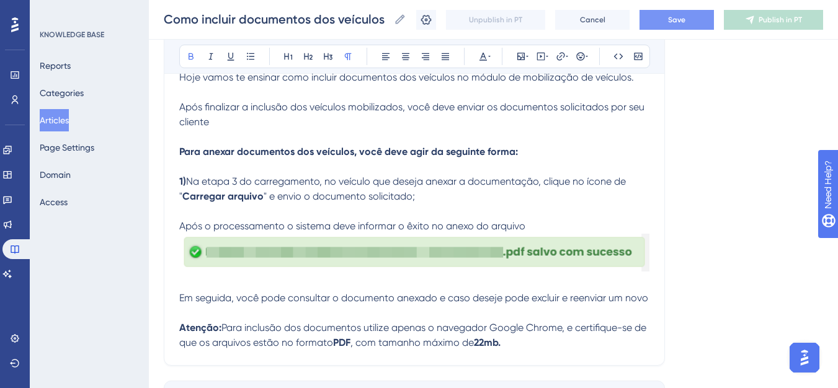
click at [676, 22] on button "Save" at bounding box center [676, 20] width 74 height 20
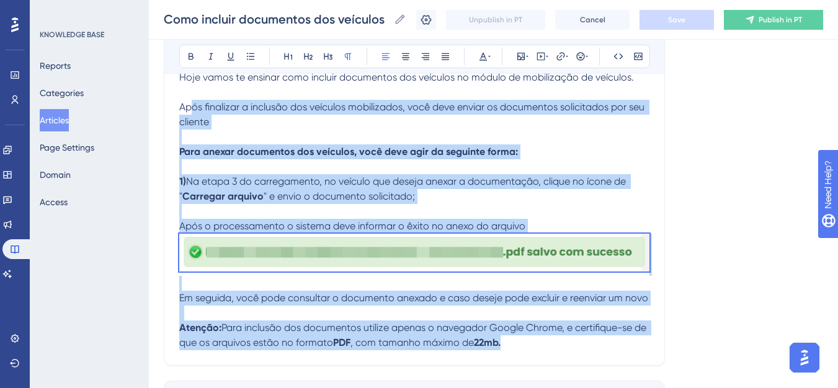
scroll to position [99, 0]
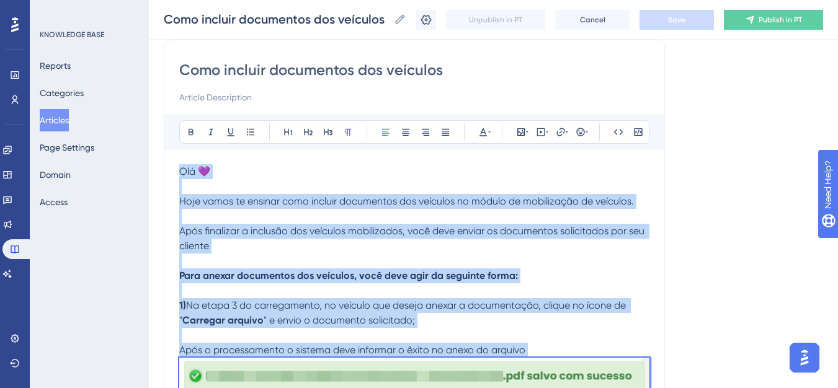
drag, startPoint x: 529, startPoint y: 343, endPoint x: 172, endPoint y: 170, distance: 397.4
click at [172, 170] on div "Como incluir documentos dos veículos Bold Italic Underline Bullet Point Heading…" at bounding box center [414, 265] width 501 height 450
drag, startPoint x: 304, startPoint y: 187, endPoint x: 191, endPoint y: 171, distance: 114.6
click at [304, 187] on p at bounding box center [414, 186] width 470 height 15
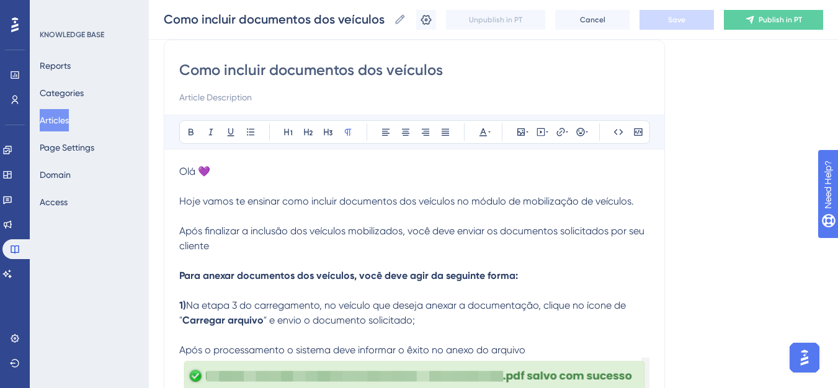
click at [199, 200] on span "Hoje vamos te ensinar como incluir documentos dos veículos no módulo de mobiliz…" at bounding box center [406, 201] width 454 height 12
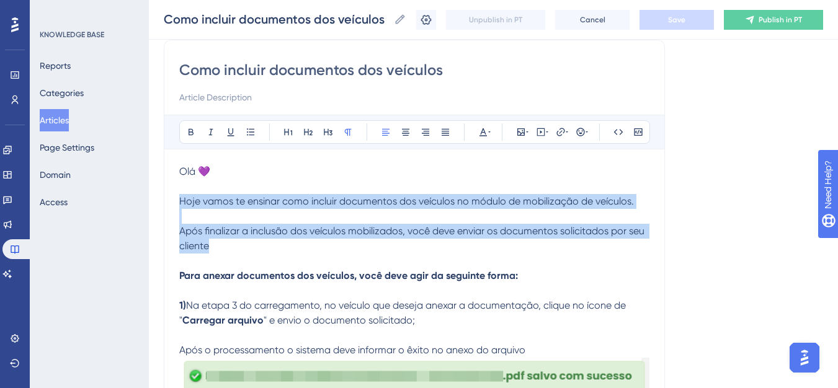
drag, startPoint x: 182, startPoint y: 200, endPoint x: 263, endPoint y: 246, distance: 93.0
click at [263, 246] on div "Olá 💜 Hoje vamos te ensinar como incluir documentos dos veículos no módulo de m…" at bounding box center [414, 319] width 470 height 310
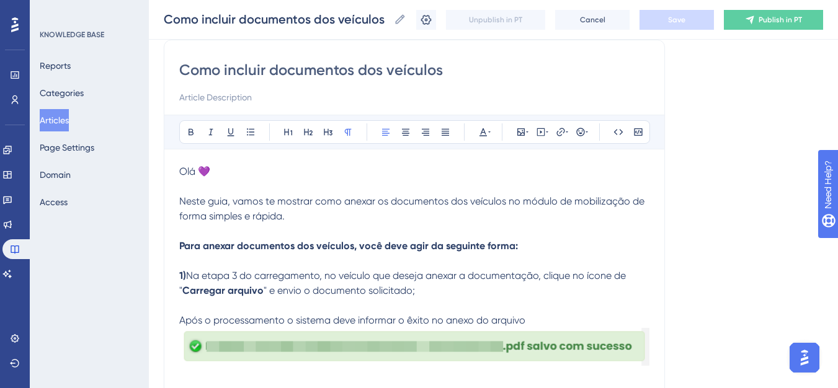
click at [302, 218] on p "Neste guia, vamos te mostrar como anexar os documentos dos veículos no módulo d…" at bounding box center [414, 209] width 470 height 30
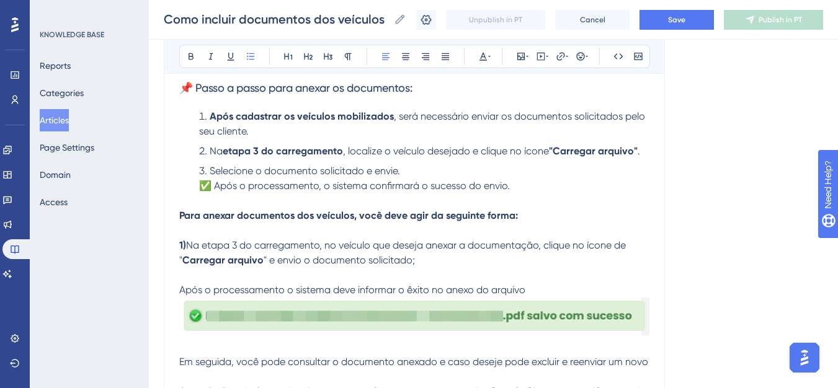
scroll to position [285, 0]
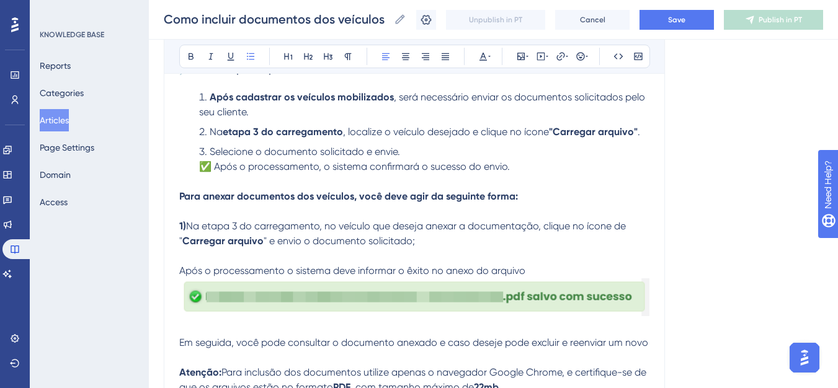
click at [212, 104] on li "Após cadastrar os veículos mobilizados , será necessário enviar os documentos s…" at bounding box center [421, 105] width 455 height 30
click at [248, 58] on icon at bounding box center [251, 56] width 10 height 10
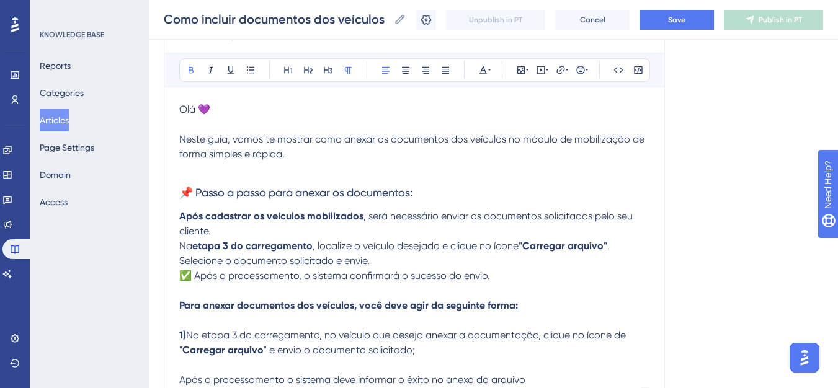
scroll to position [223, 0]
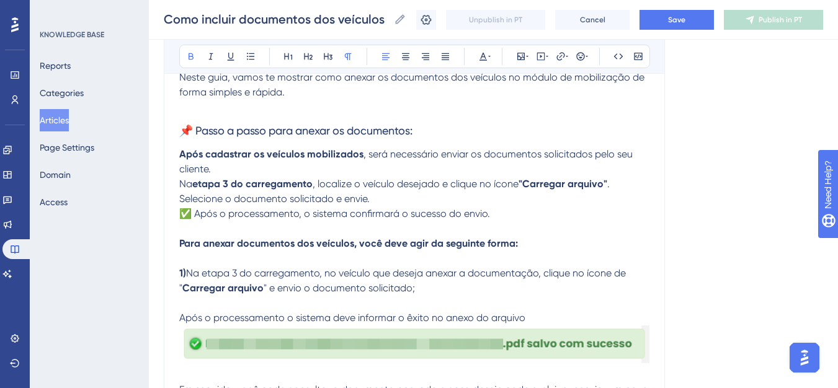
click at [180, 211] on div "Como incluir documentos dos veículos Bold Italic Underline Bullet Point Heading…" at bounding box center [414, 187] width 501 height 542
click at [186, 211] on span "✅ Após o processamento, o sistema confirmará o sucesso do envio." at bounding box center [334, 214] width 311 height 12
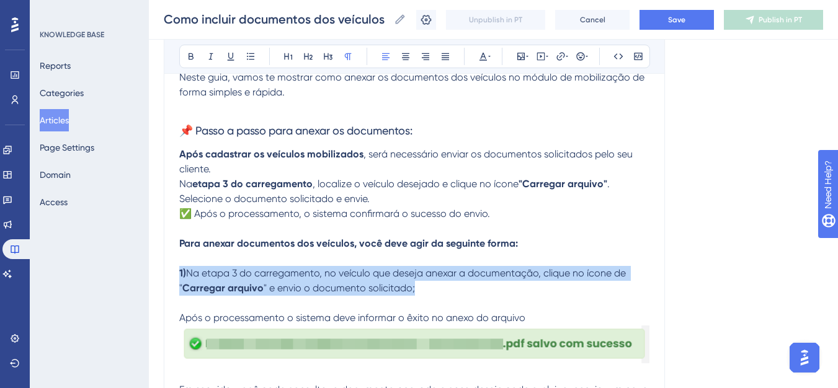
drag, startPoint x: 417, startPoint y: 292, endPoint x: 179, endPoint y: 278, distance: 239.1
click at [179, 278] on div "Como incluir documentos dos veículos Bold Italic Underline Bullet Point Heading…" at bounding box center [414, 187] width 501 height 542
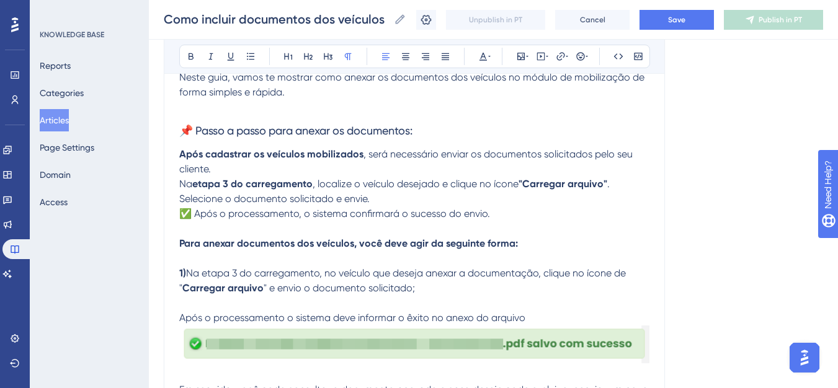
click at [177, 188] on div "Como incluir documentos dos veículos Bold Italic Underline Bullet Point Heading…" at bounding box center [414, 187] width 501 height 542
click at [181, 184] on span "Na" at bounding box center [185, 184] width 13 height 12
click at [222, 170] on p "Após cadastrar os veículos mobilizados , será necessário enviar os documentos s…" at bounding box center [414, 162] width 470 height 30
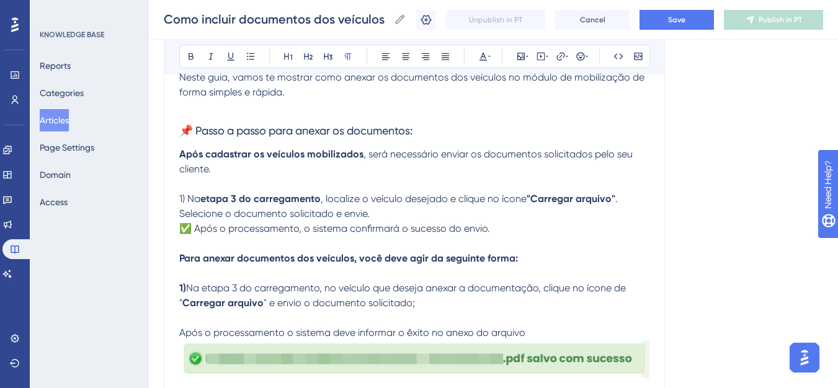
click at [380, 214] on p "Selecione o documento solicitado e envie. ✅ Após o processamento, o sistema con…" at bounding box center [414, 221] width 470 height 30
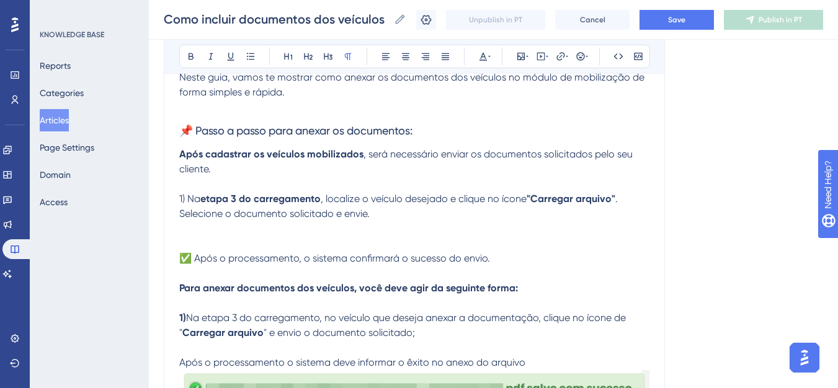
click at [195, 135] on span "📌 Passo a passo para anexar os documentos:" at bounding box center [295, 130] width 233 height 13
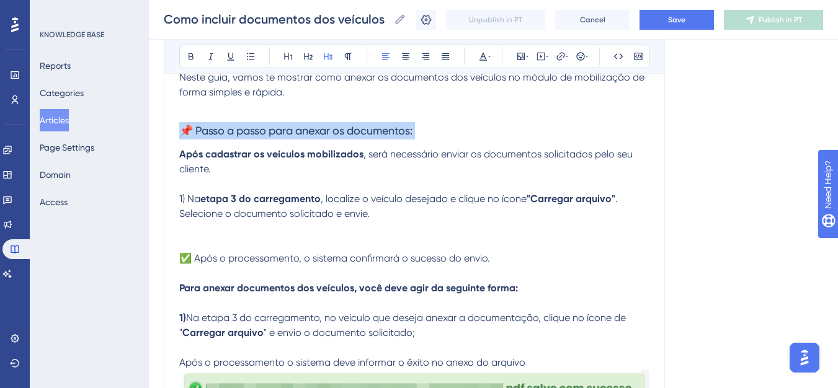
click at [195, 135] on span "📌 Passo a passo para anexar os documentos:" at bounding box center [295, 130] width 233 height 13
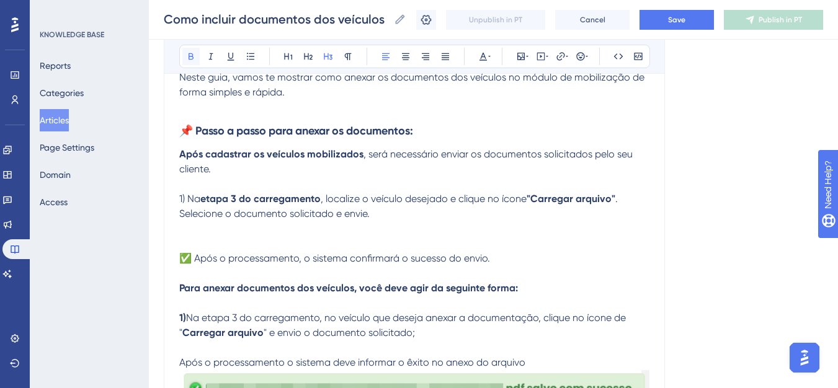
click at [194, 58] on icon at bounding box center [191, 56] width 10 height 10
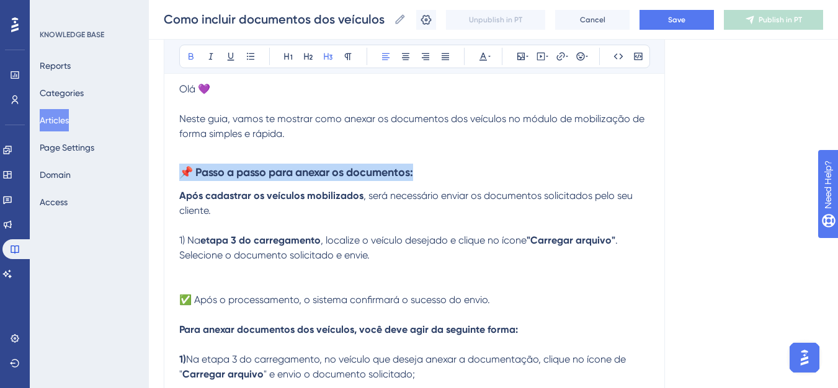
scroll to position [161, 0]
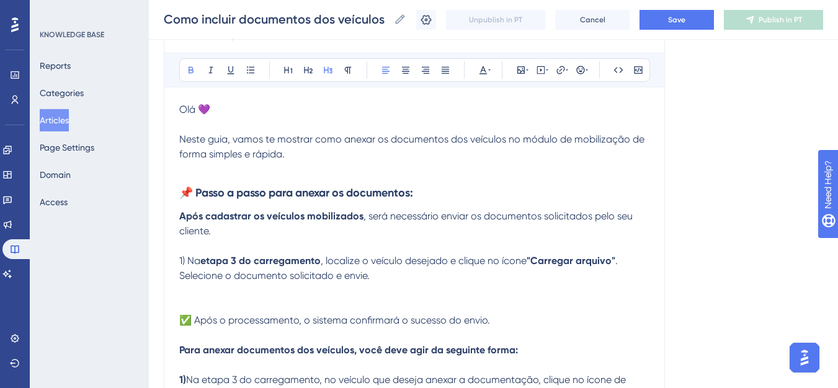
click at [221, 159] on span "Neste guia, vamos te mostrar como anexar os documentos dos veículos no módulo d…" at bounding box center [412, 146] width 467 height 27
click at [213, 166] on p at bounding box center [414, 169] width 470 height 15
click at [474, 188] on h3 "📌 Passo a passo para anexar os documentos:" at bounding box center [414, 193] width 470 height 32
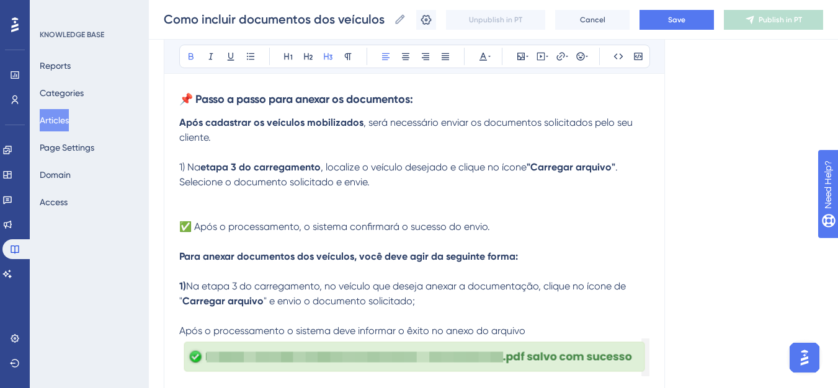
scroll to position [285, 0]
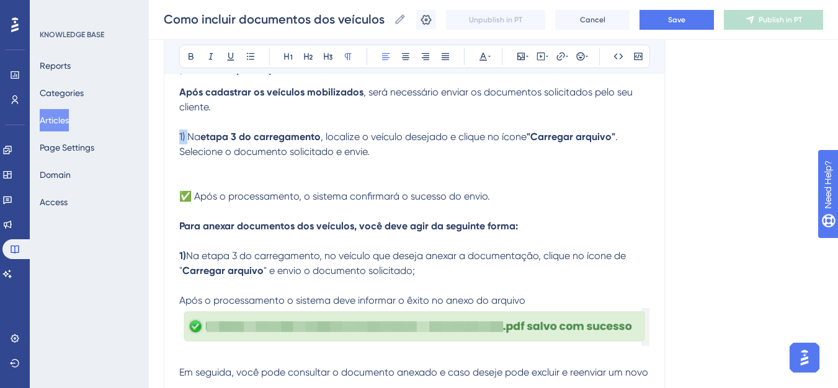
drag, startPoint x: 182, startPoint y: 136, endPoint x: 166, endPoint y: 139, distance: 16.3
click at [166, 139] on div "Como incluir documentos dos veículos Bold Italic Underline Bullet Point Heading…" at bounding box center [414, 147] width 501 height 587
click at [187, 65] on div "Bold Italic Underline Bullet Point Heading 1 Heading 2 Heading 3 Normal Align L…" at bounding box center [414, 57] width 471 height 24
click at [187, 59] on icon at bounding box center [191, 56] width 10 height 10
click at [221, 178] on p "✅ Após o processamento, o sistema confirmará o sucesso do envio." at bounding box center [414, 189] width 470 height 30
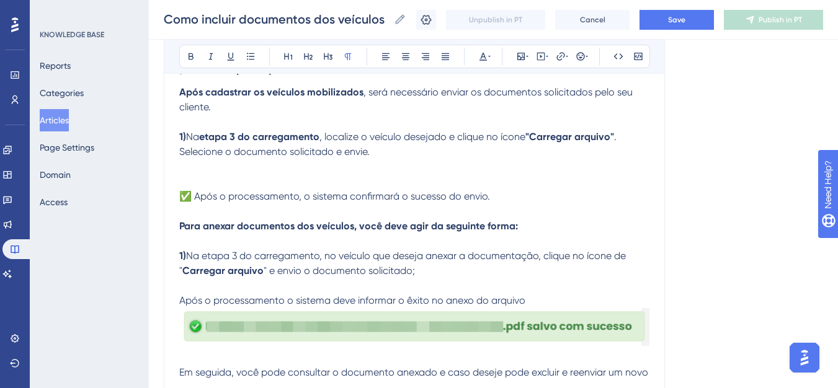
click at [210, 315] on img at bounding box center [414, 327] width 470 height 38
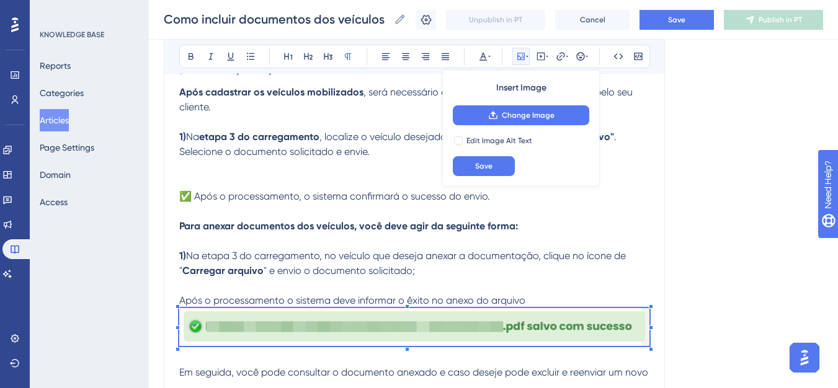
click at [180, 211] on p at bounding box center [414, 211] width 470 height 15
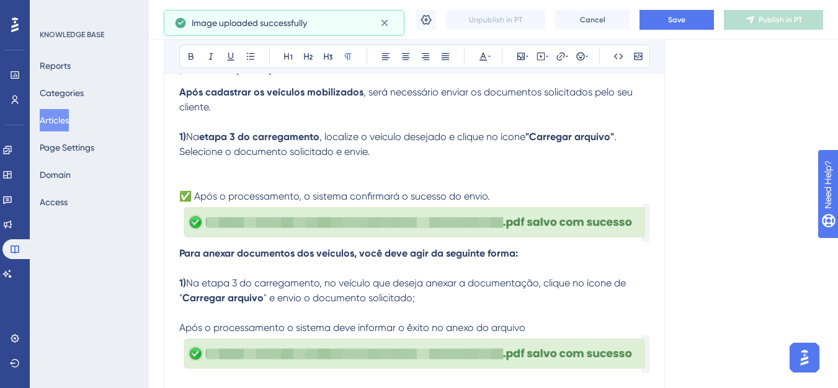
click at [265, 351] on img at bounding box center [414, 354] width 470 height 38
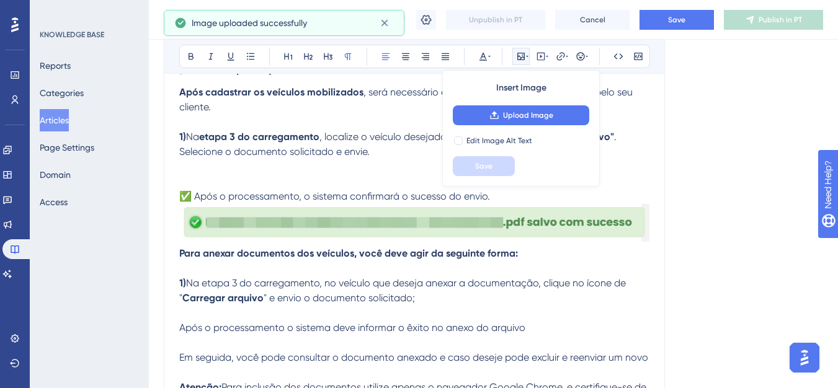
scroll to position [347, 0]
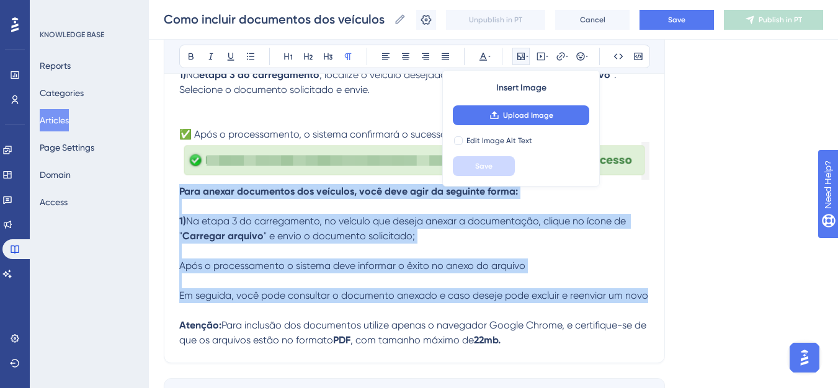
drag, startPoint x: 645, startPoint y: 295, endPoint x: 174, endPoint y: 195, distance: 481.6
click at [174, 195] on div "Como incluir documentos dos veículos Bold Italic Underline Bullet Point Heading…" at bounding box center [414, 78] width 501 height 572
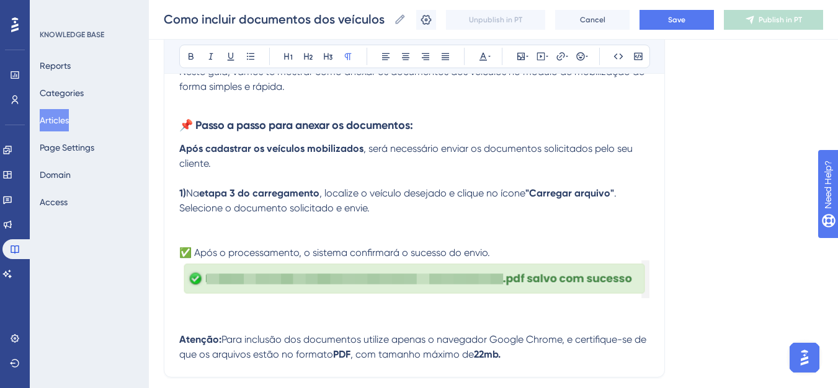
scroll to position [208, 0]
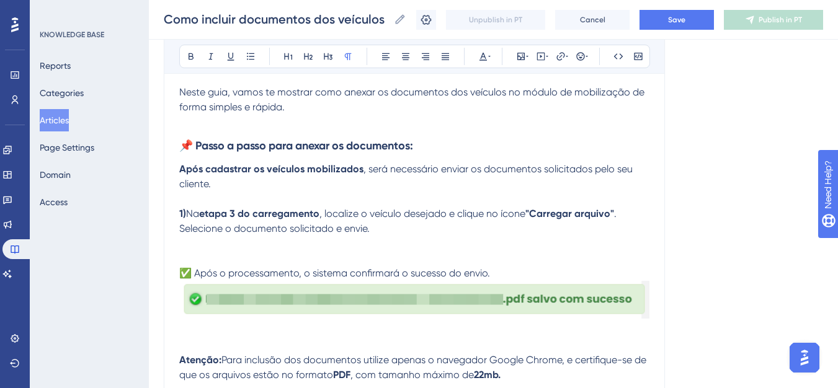
click at [180, 247] on p at bounding box center [414, 243] width 470 height 15
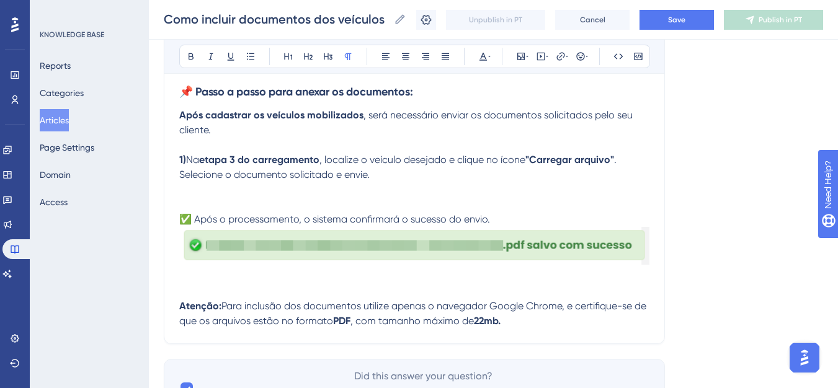
scroll to position [270, 0]
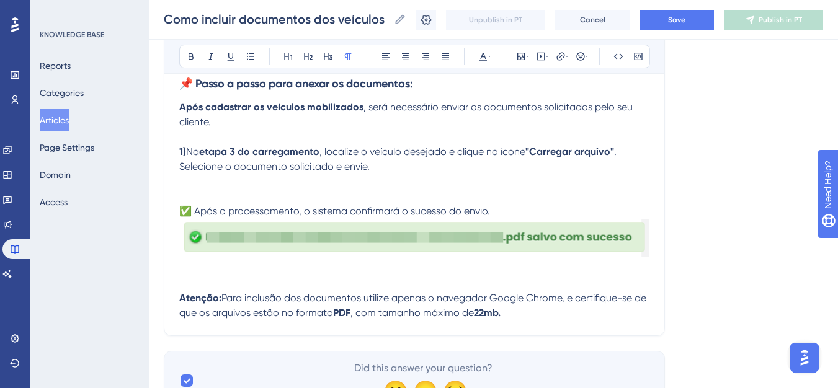
click at [182, 264] on p at bounding box center [414, 268] width 470 height 15
click at [195, 266] on p at bounding box center [414, 268] width 470 height 15
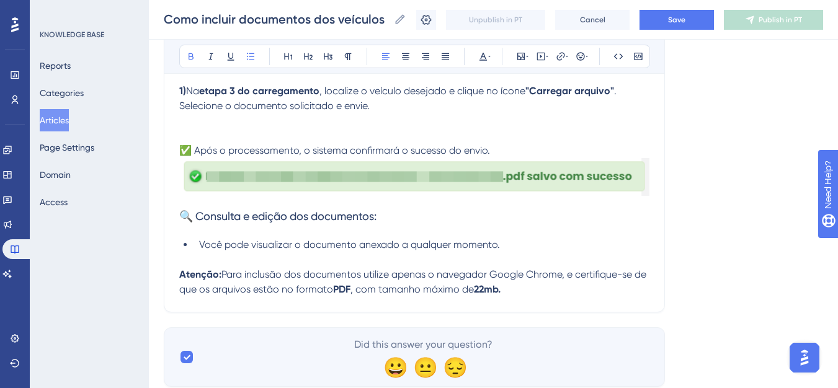
scroll to position [332, 0]
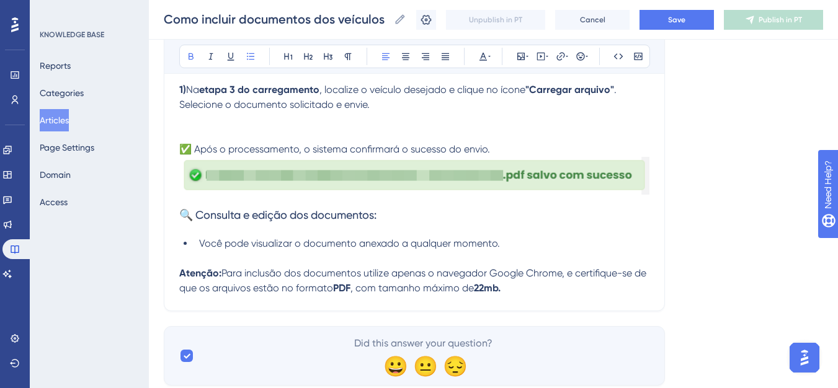
click at [679, 18] on span "Save" at bounding box center [676, 20] width 17 height 10
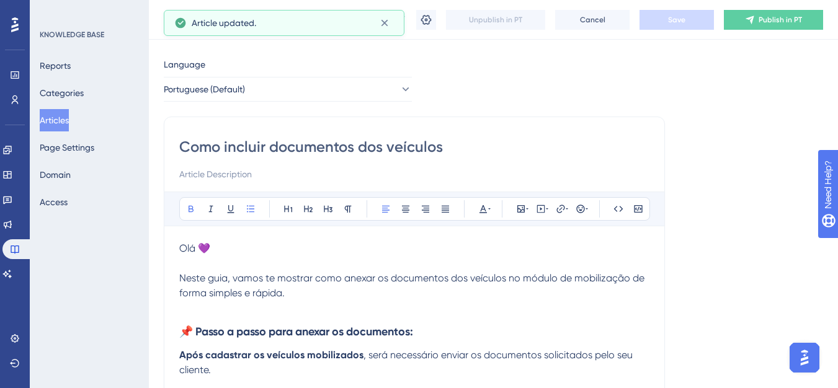
scroll to position [0, 0]
